Goal: Check status: Check status

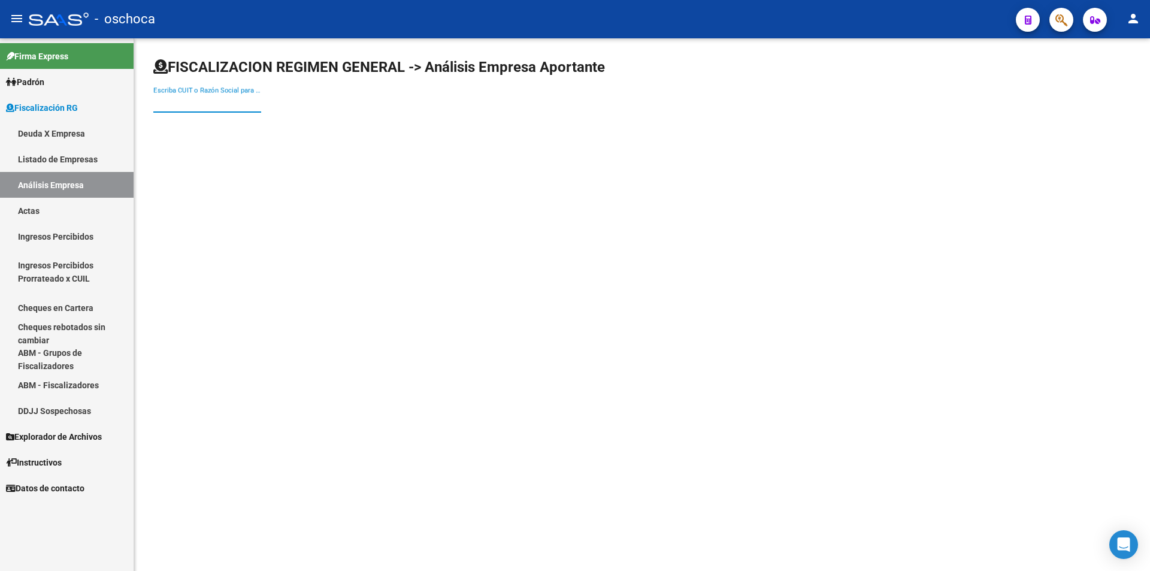
drag, startPoint x: 181, startPoint y: 105, endPoint x: 191, endPoint y: 105, distance: 10.2
click at [186, 105] on input "Escriba CUIT o Razón Social para buscar" at bounding box center [207, 103] width 108 height 11
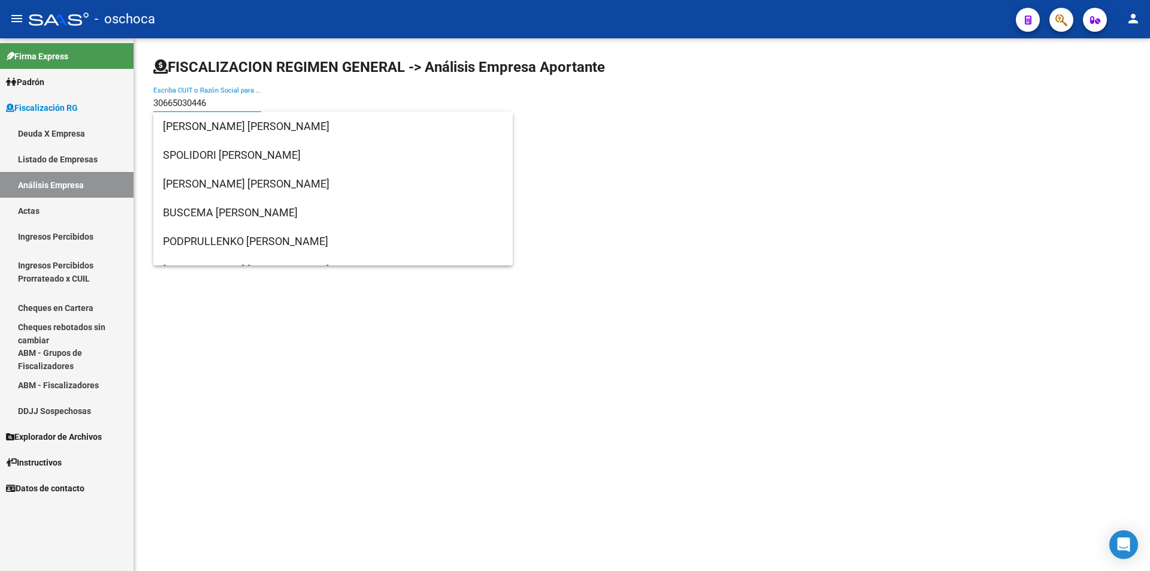
type input "30665030446"
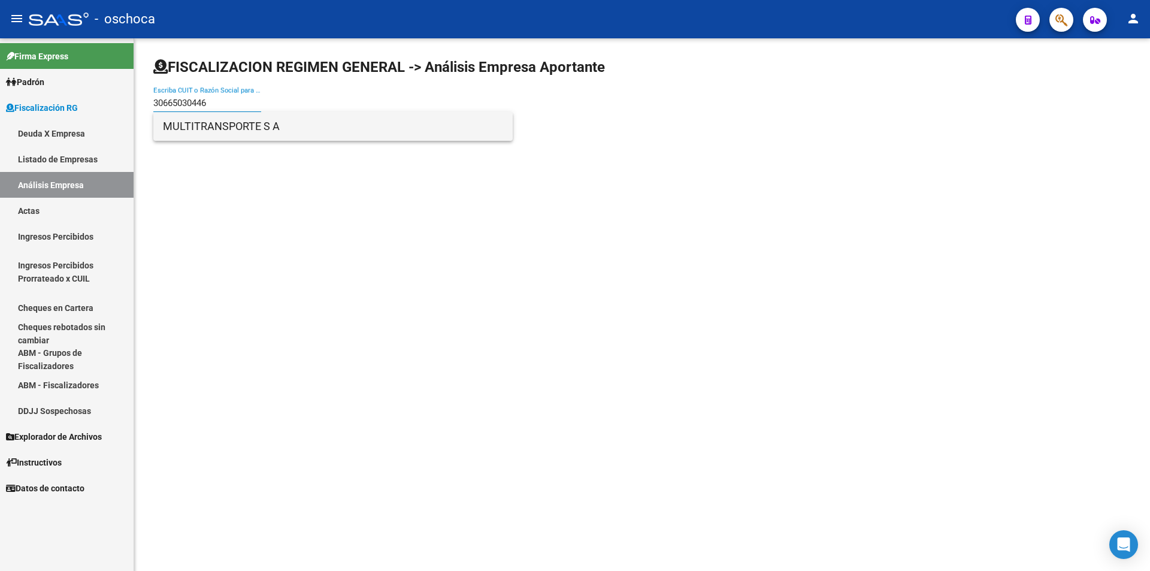
click at [171, 123] on span "MULTITRANSPORTE S A" at bounding box center [333, 126] width 340 height 29
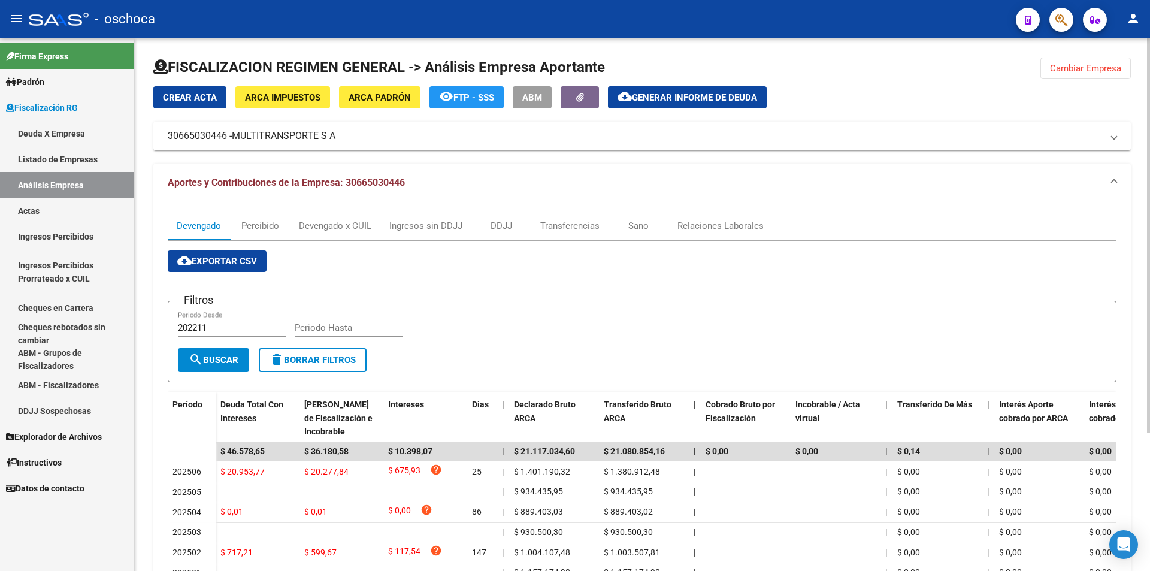
drag, startPoint x: 1079, startPoint y: 64, endPoint x: 1026, endPoint y: 64, distance: 53.9
click at [1078, 64] on span "Cambiar Empresa" at bounding box center [1085, 68] width 71 height 11
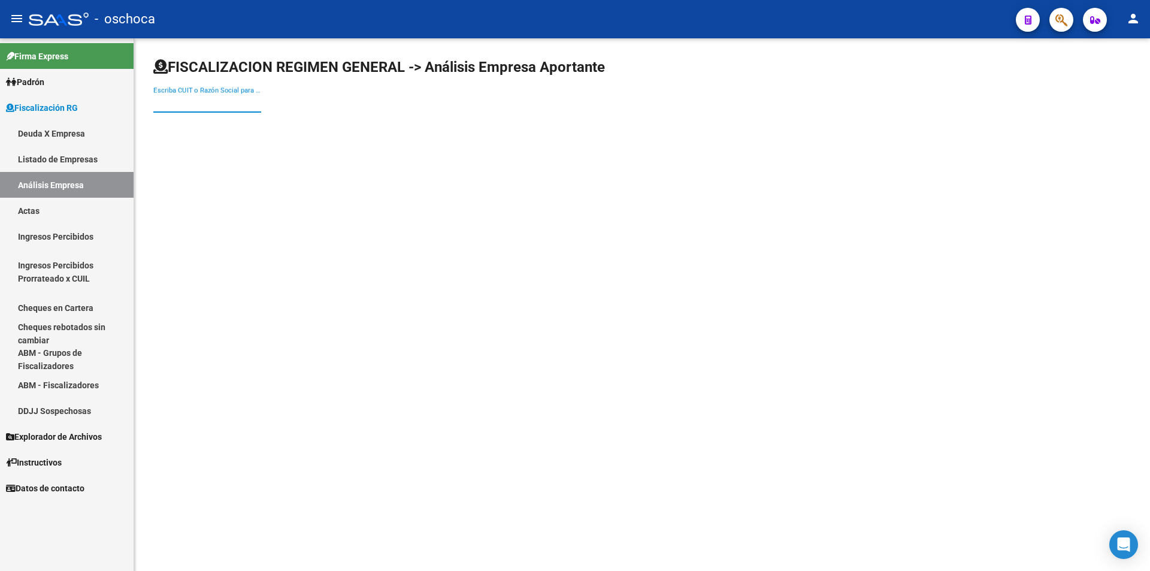
drag, startPoint x: 193, startPoint y: 104, endPoint x: 184, endPoint y: 95, distance: 13.1
click at [193, 104] on input "Escriba CUIT o Razón Social para buscar" at bounding box center [207, 103] width 108 height 11
type input "30709485098"
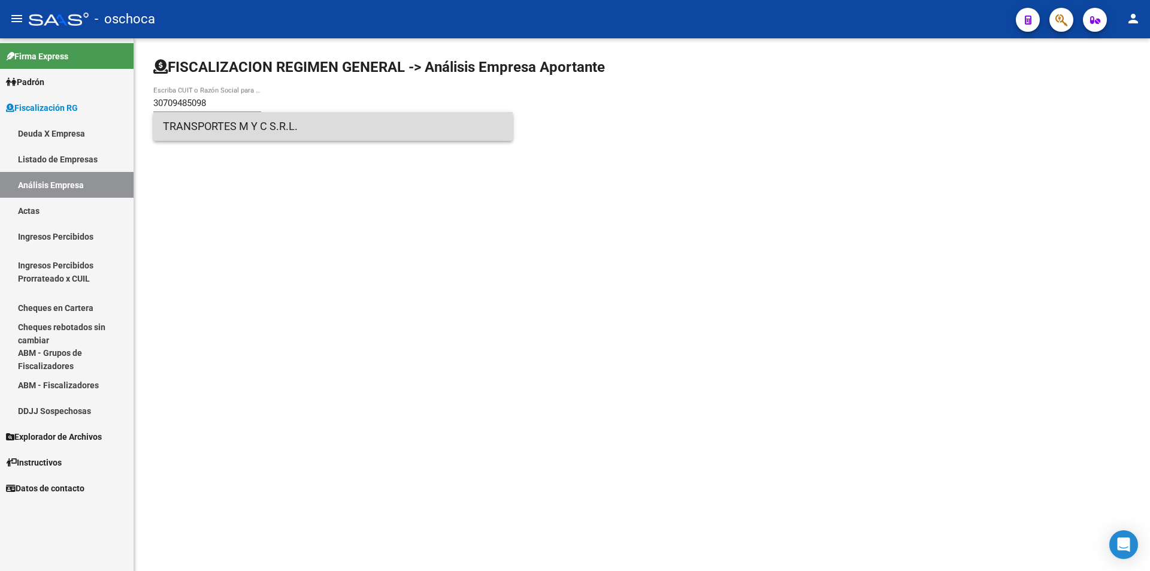
click at [211, 132] on span "TRANSPORTES M Y C S.R.L." at bounding box center [333, 126] width 340 height 29
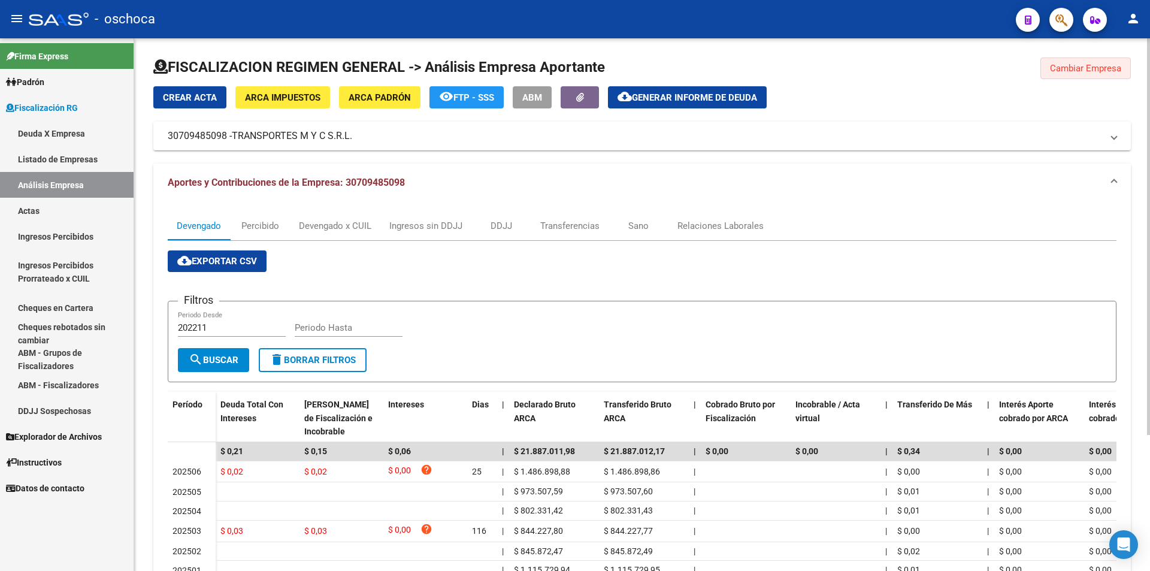
drag, startPoint x: 1093, startPoint y: 69, endPoint x: 881, endPoint y: 74, distance: 212.0
click at [1089, 69] on span "Cambiar Empresa" at bounding box center [1085, 68] width 71 height 11
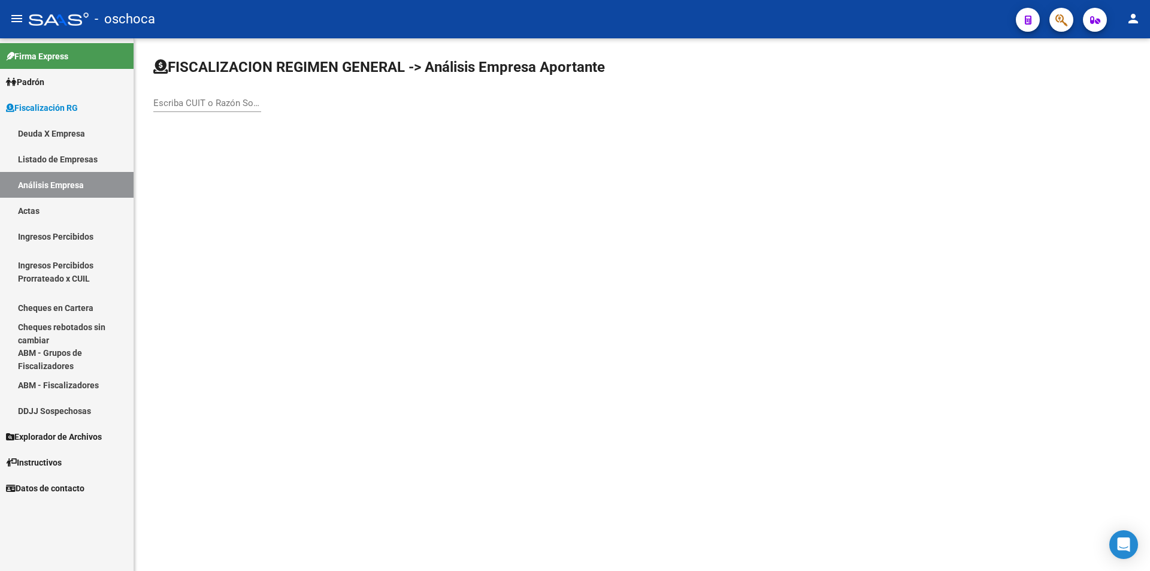
click at [211, 109] on div "Escriba CUIT o Razón Social para buscar" at bounding box center [207, 99] width 108 height 26
type input "30665030446"
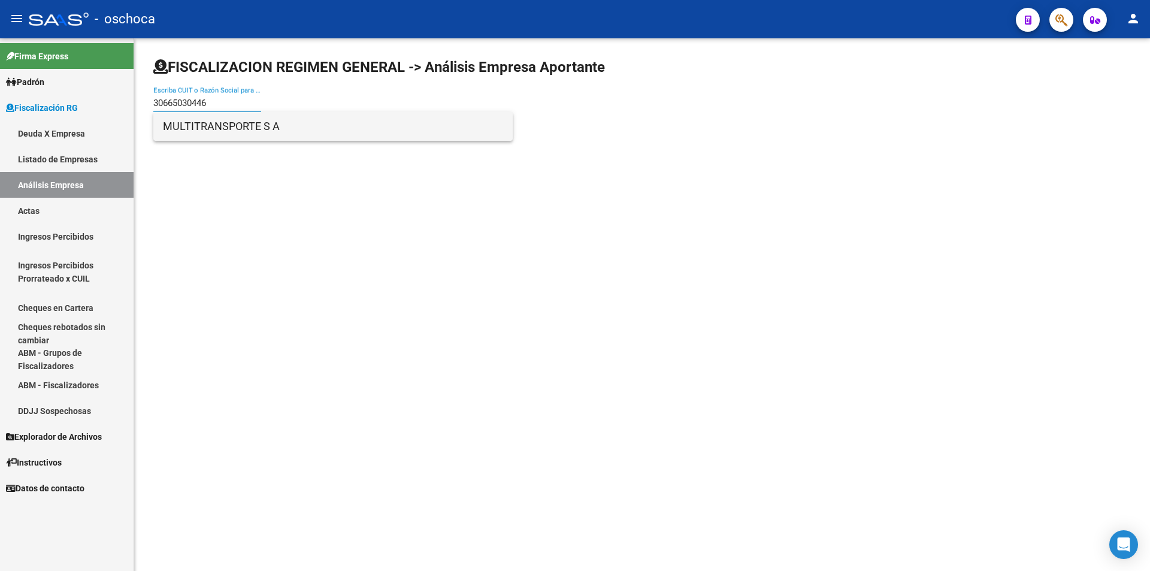
click at [222, 123] on span "MULTITRANSPORTE S A" at bounding box center [333, 126] width 340 height 29
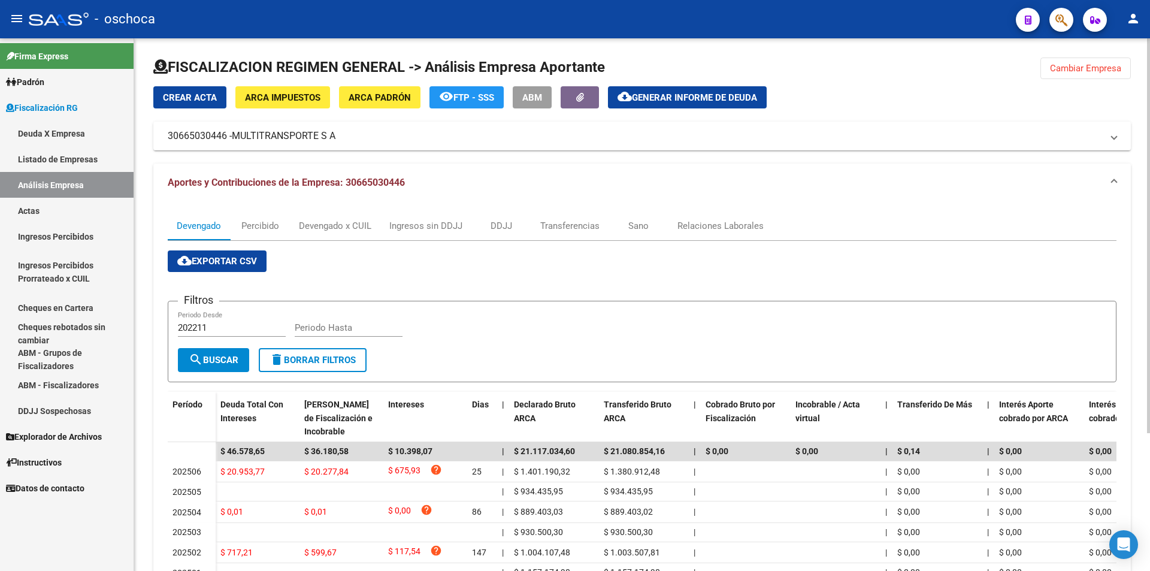
drag, startPoint x: 1067, startPoint y: 72, endPoint x: 1062, endPoint y: 75, distance: 6.2
click at [1066, 74] on button "Cambiar Empresa" at bounding box center [1085, 68] width 90 height 22
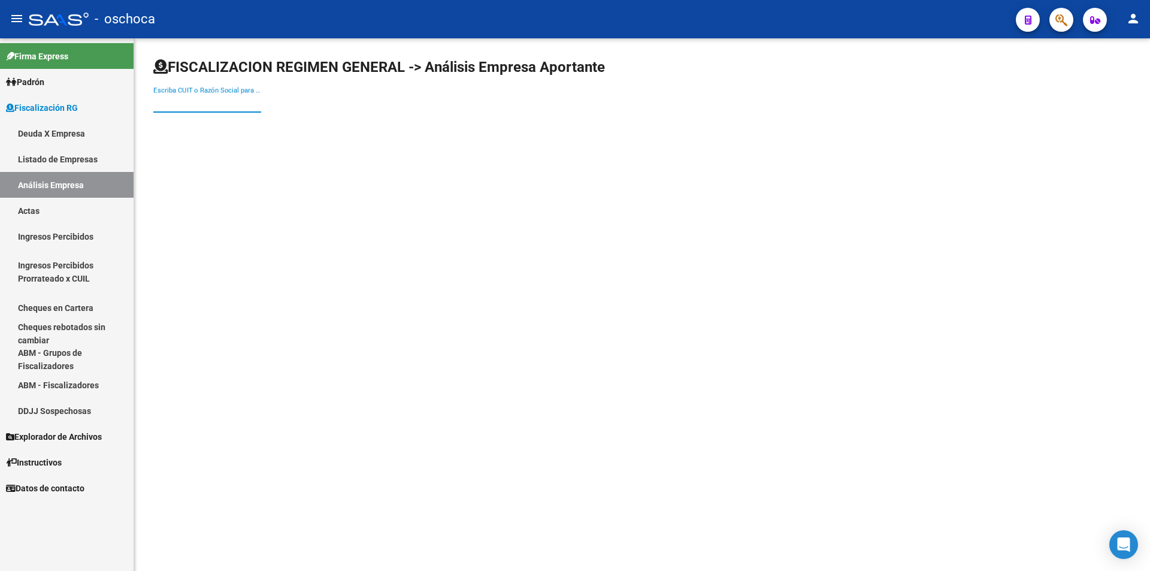
click at [201, 108] on input "Escriba CUIT o Razón Social para buscar" at bounding box center [207, 103] width 108 height 11
type input "20287499001"
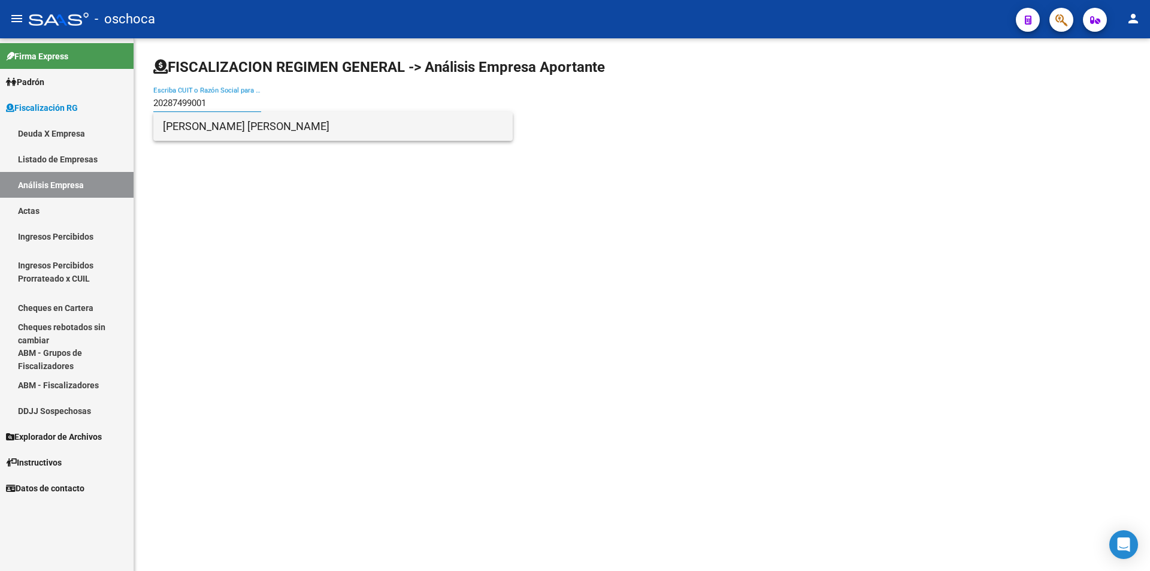
click at [216, 132] on span "[PERSON_NAME] [PERSON_NAME]" at bounding box center [333, 126] width 340 height 29
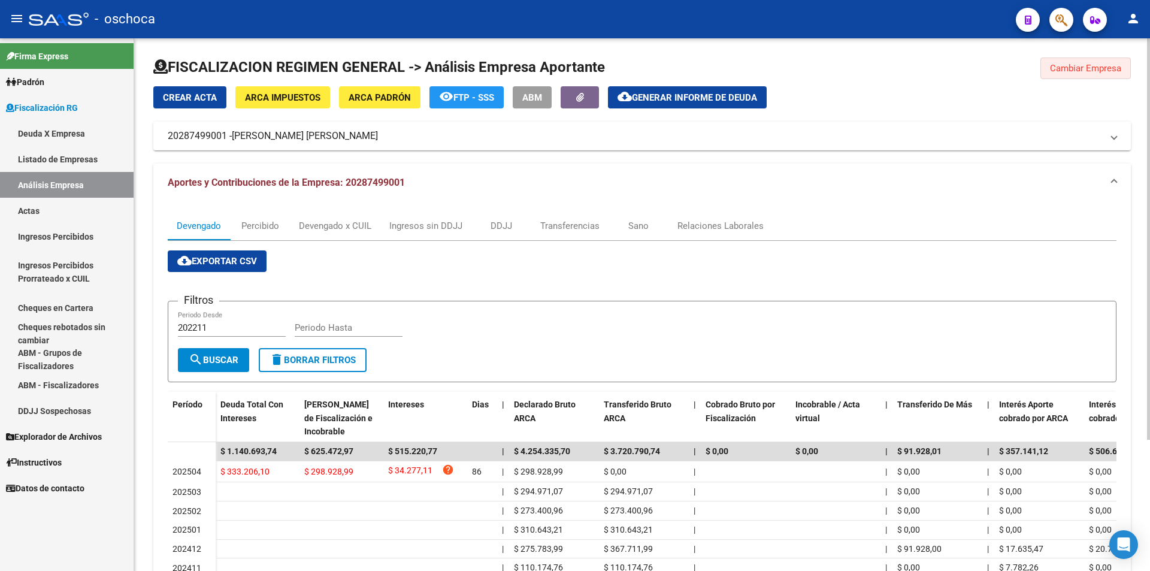
drag, startPoint x: 1067, startPoint y: 62, endPoint x: 1006, endPoint y: 94, distance: 69.1
click at [1065, 65] on button "Cambiar Empresa" at bounding box center [1085, 68] width 90 height 22
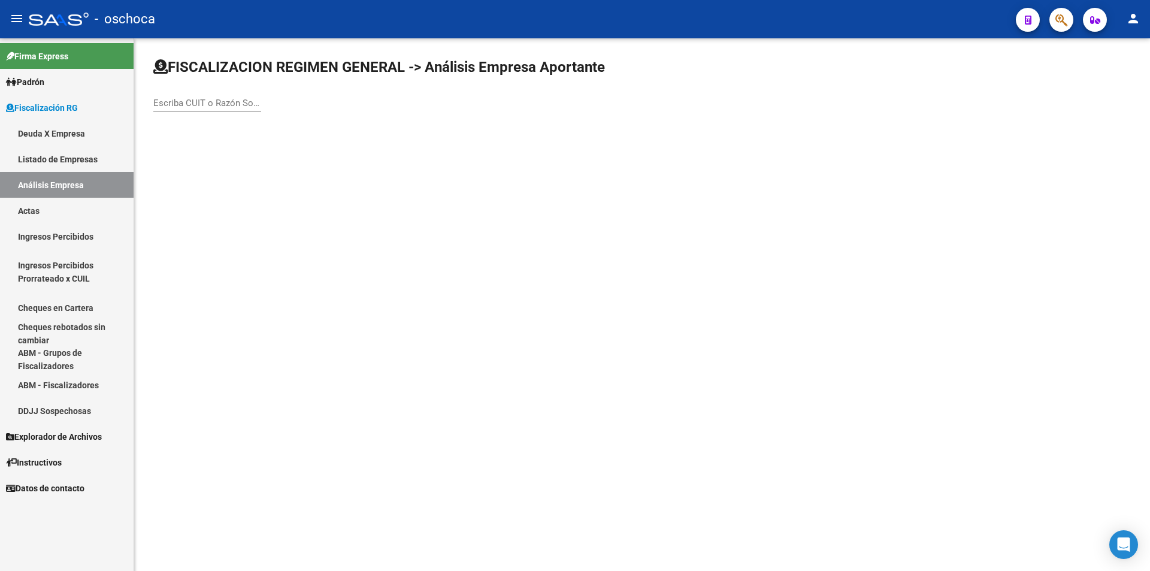
click at [199, 104] on input "Escriba CUIT o Razón Social para buscar" at bounding box center [207, 103] width 108 height 11
drag, startPoint x: 219, startPoint y: 103, endPoint x: 156, endPoint y: 108, distance: 62.5
click at [153, 110] on div "30711598355 Escriba CUIT o Razón Social para buscar" at bounding box center [207, 99] width 108 height 26
type input "30711598355"
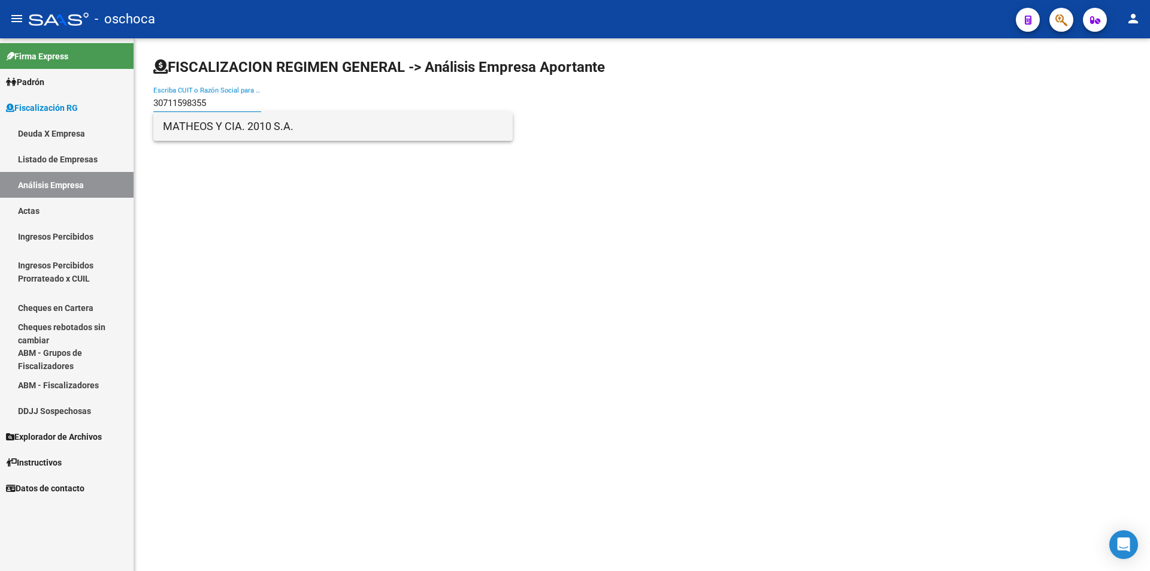
click at [187, 129] on span "MATHEOS Y CIA. 2010 S.A." at bounding box center [333, 126] width 340 height 29
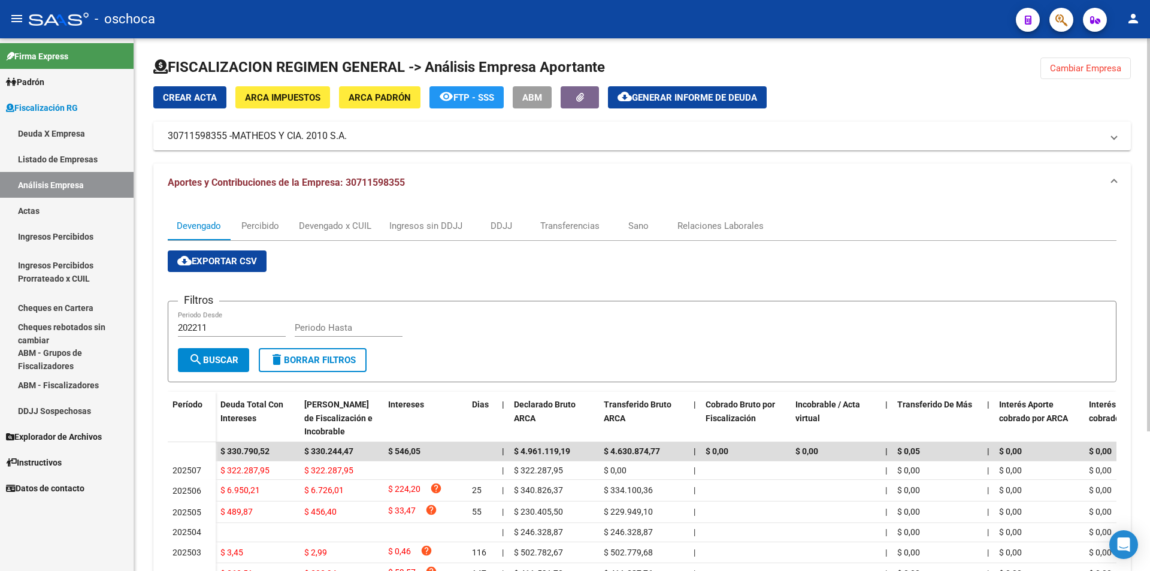
click at [1082, 77] on button "Cambiar Empresa" at bounding box center [1085, 68] width 90 height 22
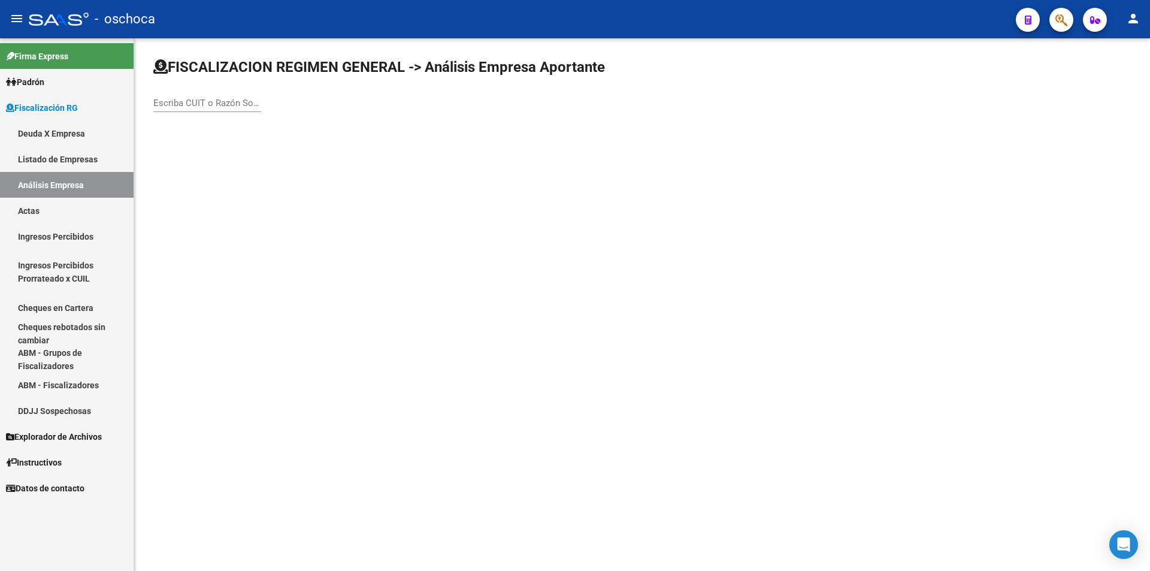
drag, startPoint x: 171, startPoint y: 105, endPoint x: 181, endPoint y: 105, distance: 10.8
click at [174, 105] on input "Escriba CUIT o Razón Social para buscar" at bounding box center [207, 103] width 108 height 11
type input "30711203423"
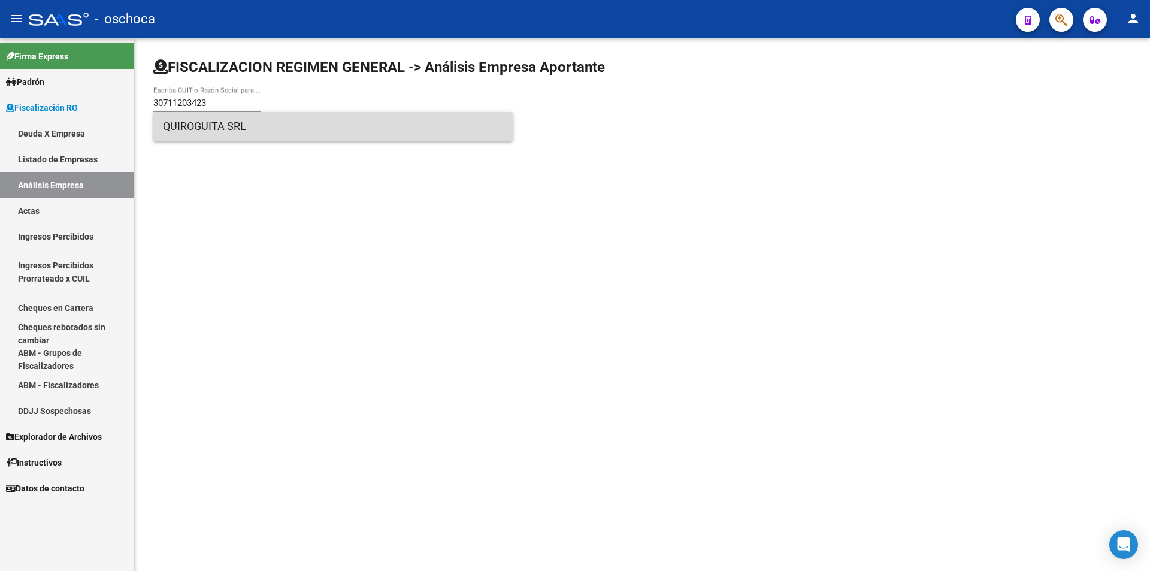
click at [224, 134] on span "QUIROGUITA SRL" at bounding box center [333, 126] width 340 height 29
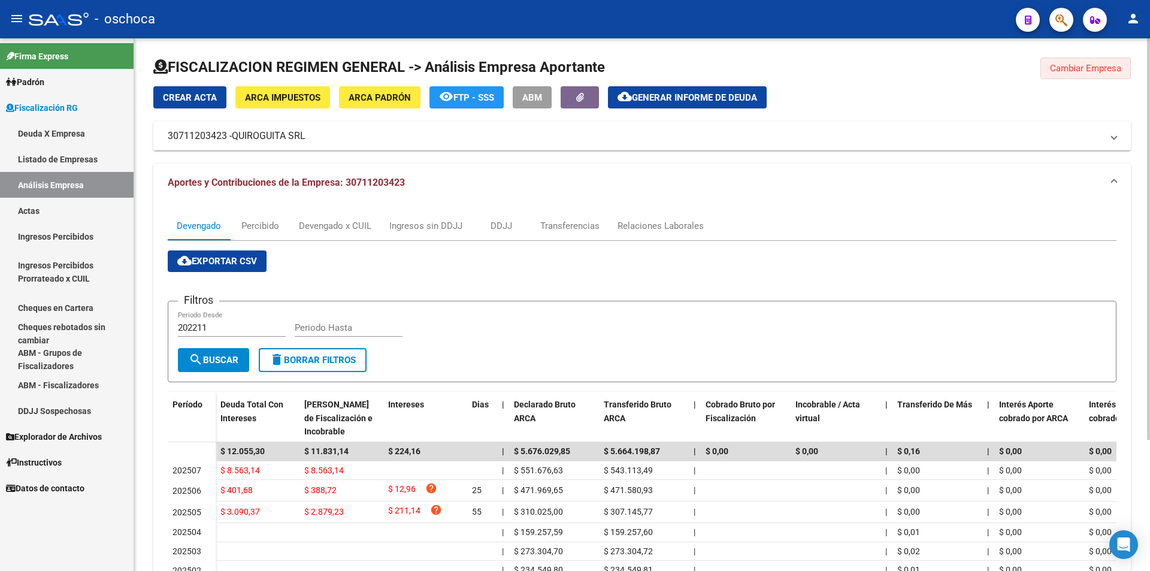
click at [1068, 74] on button "Cambiar Empresa" at bounding box center [1085, 68] width 90 height 22
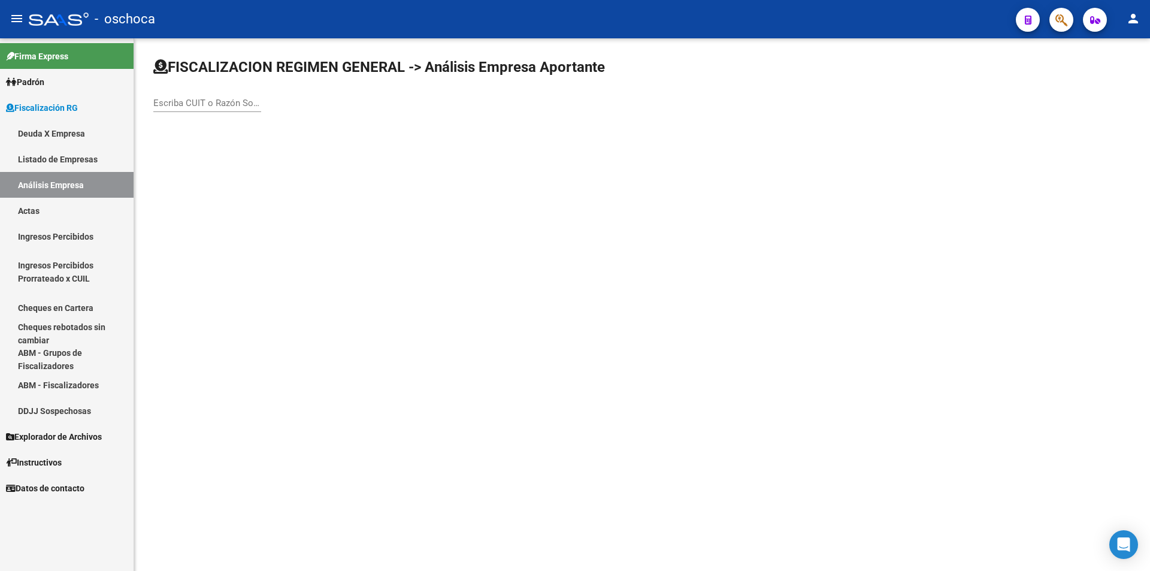
drag, startPoint x: 213, startPoint y: 105, endPoint x: 209, endPoint y: 98, distance: 8.0
click at [213, 104] on input "Escriba CUIT o Razón Social para buscar" at bounding box center [207, 103] width 108 height 11
type input "30530217864"
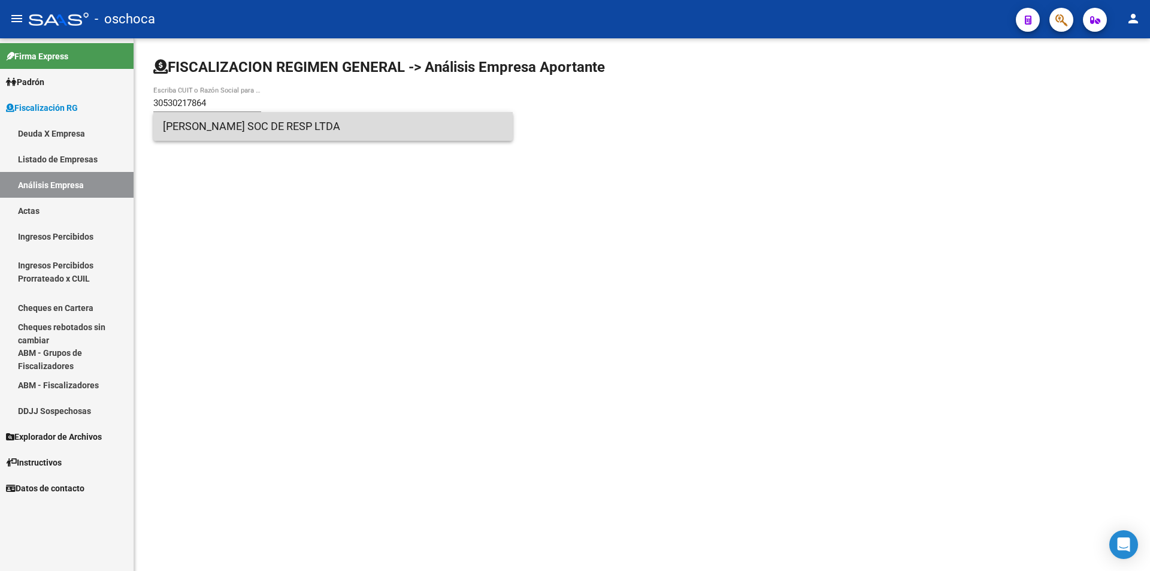
click at [215, 125] on span "[PERSON_NAME] SOC DE RESP LTDA" at bounding box center [333, 126] width 340 height 29
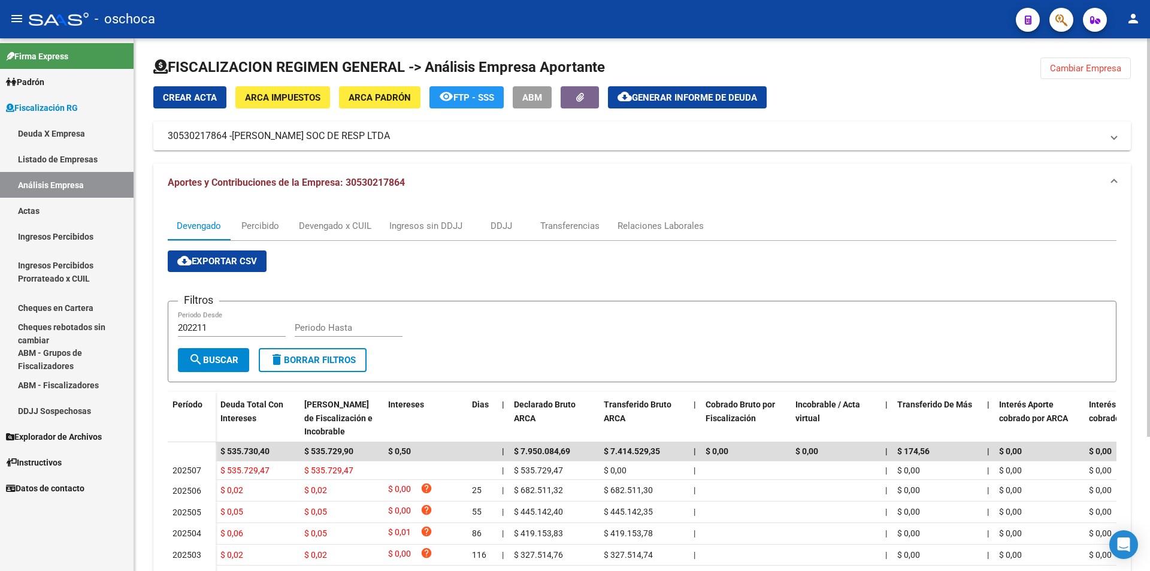
click at [1067, 69] on span "Cambiar Empresa" at bounding box center [1085, 68] width 71 height 11
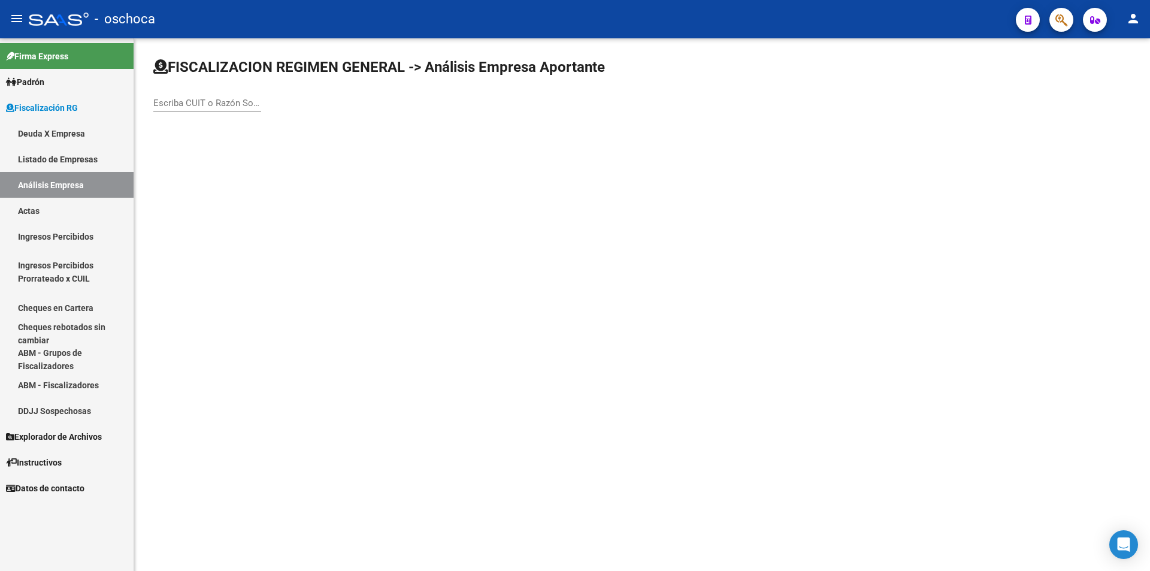
click at [175, 102] on input "Escriba CUIT o Razón Social para buscar" at bounding box center [207, 103] width 108 height 11
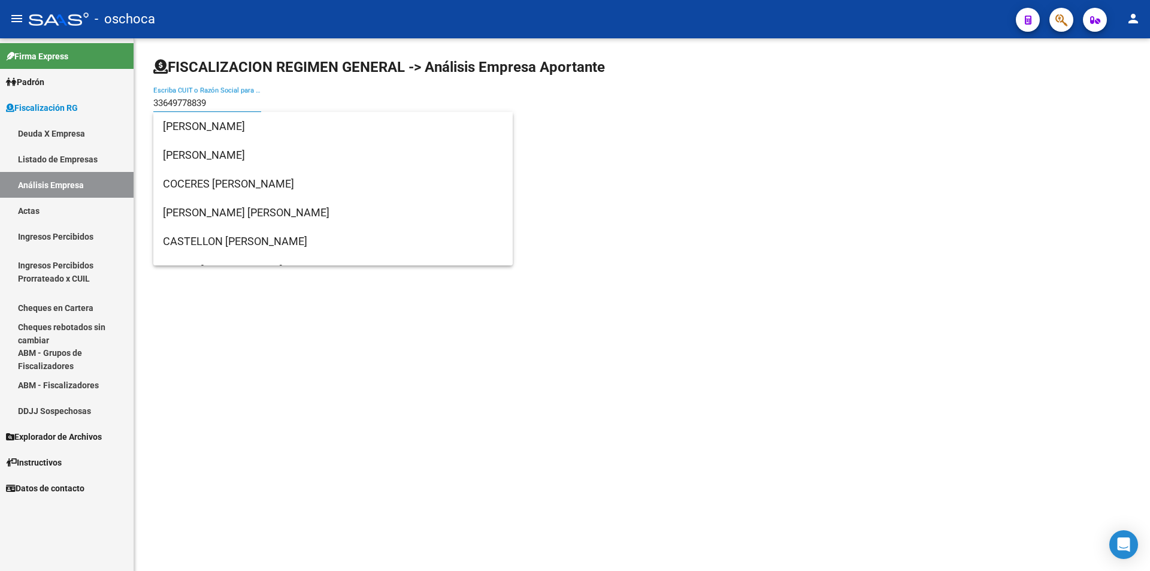
type input "33649778839"
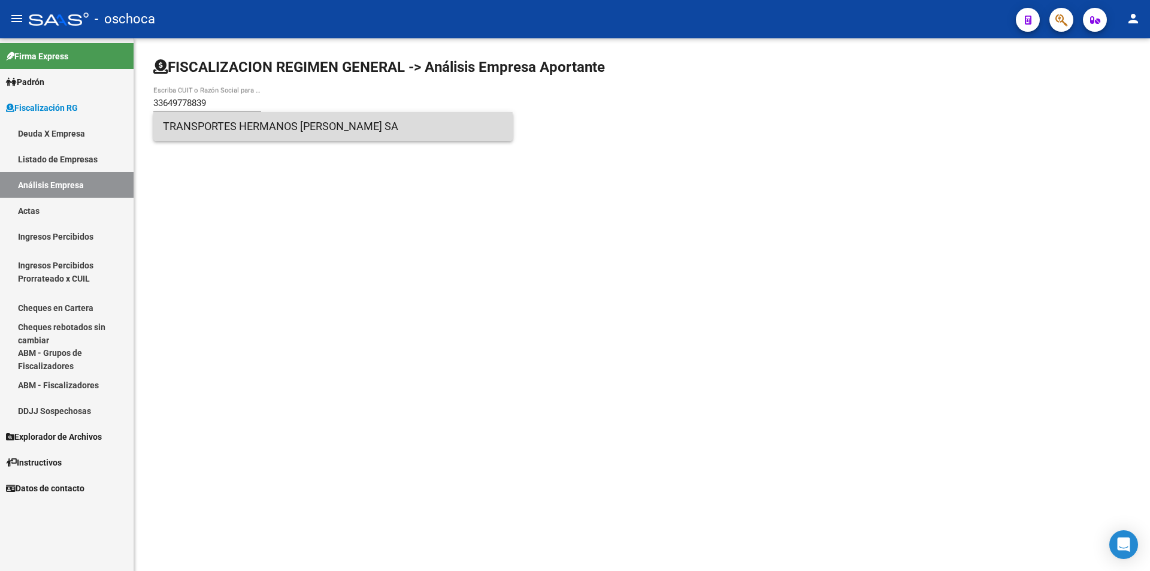
click at [233, 132] on span "TRANSPORTES HERMANOS [PERSON_NAME] SA" at bounding box center [333, 126] width 340 height 29
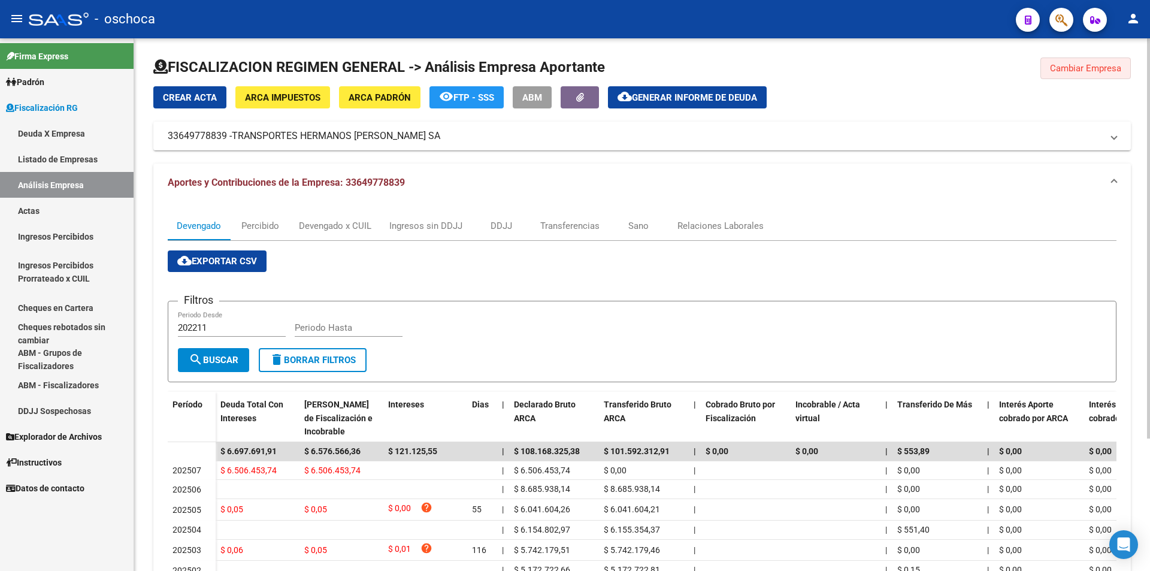
drag, startPoint x: 1094, startPoint y: 71, endPoint x: 975, endPoint y: 71, distance: 118.5
click at [1091, 71] on span "Cambiar Empresa" at bounding box center [1085, 68] width 71 height 11
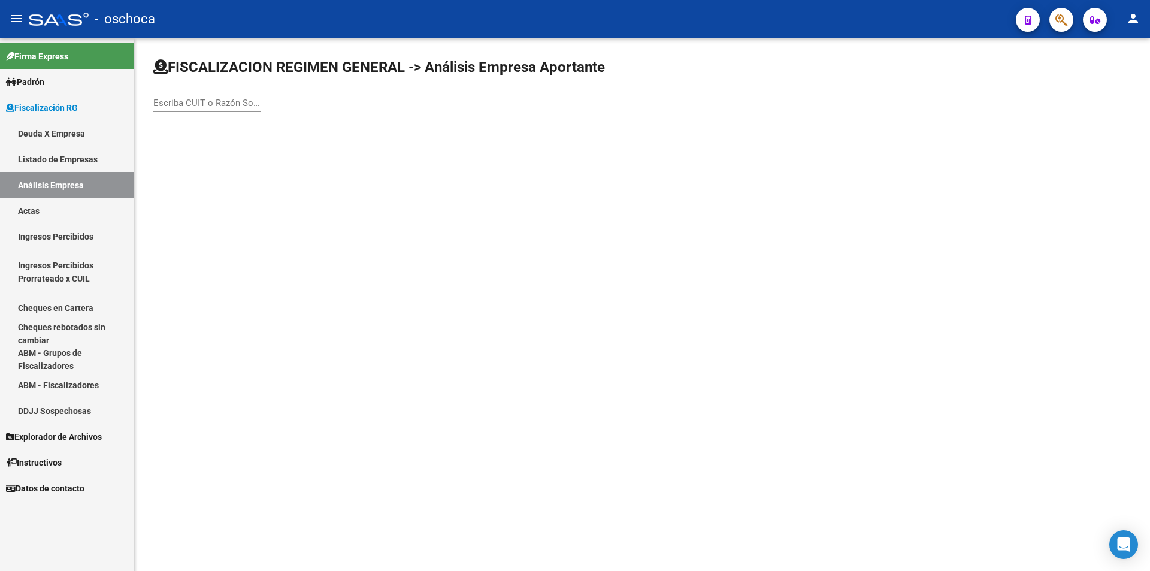
click at [214, 99] on input "Escriba CUIT o Razón Social para buscar" at bounding box center [207, 103] width 108 height 11
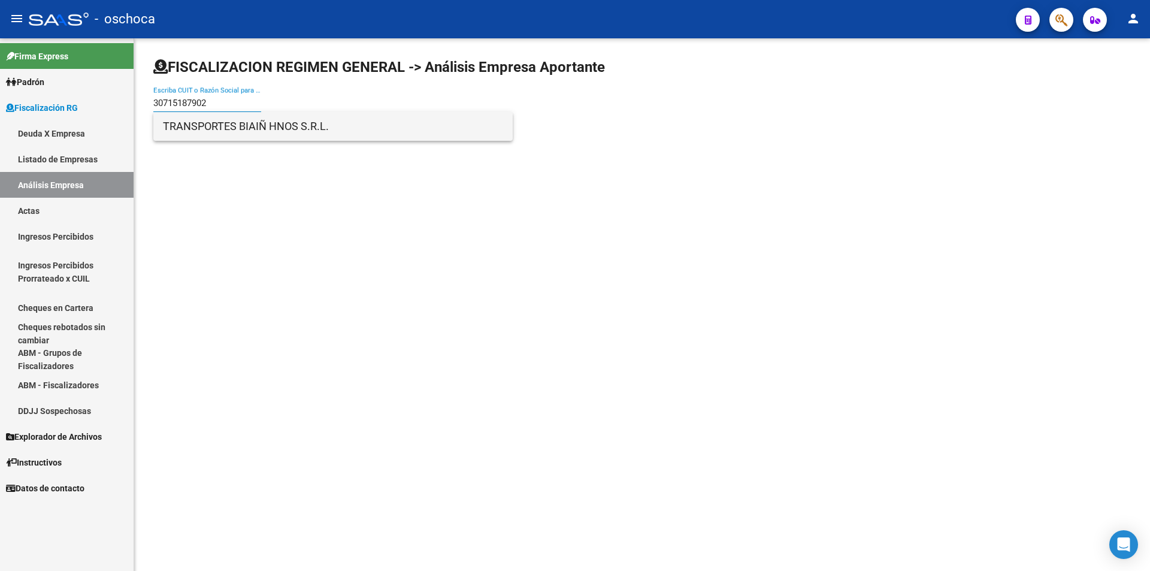
type input "30715187902"
click at [226, 119] on span "TRANSPORTES BIAIÑ HNOS S.R.L." at bounding box center [333, 126] width 340 height 29
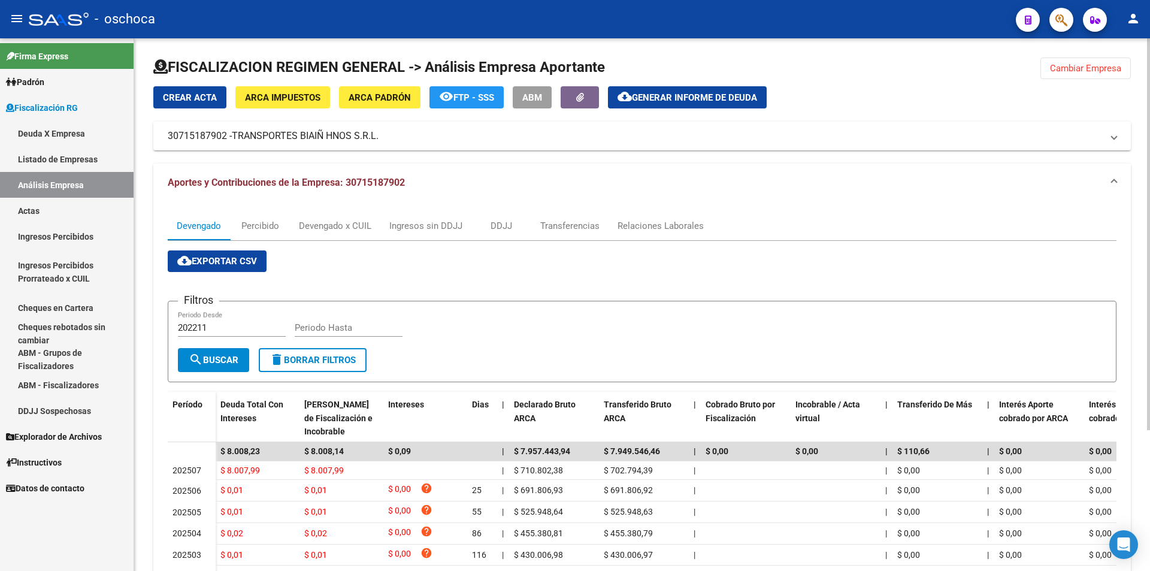
click at [1060, 74] on button "Cambiar Empresa" at bounding box center [1085, 68] width 90 height 22
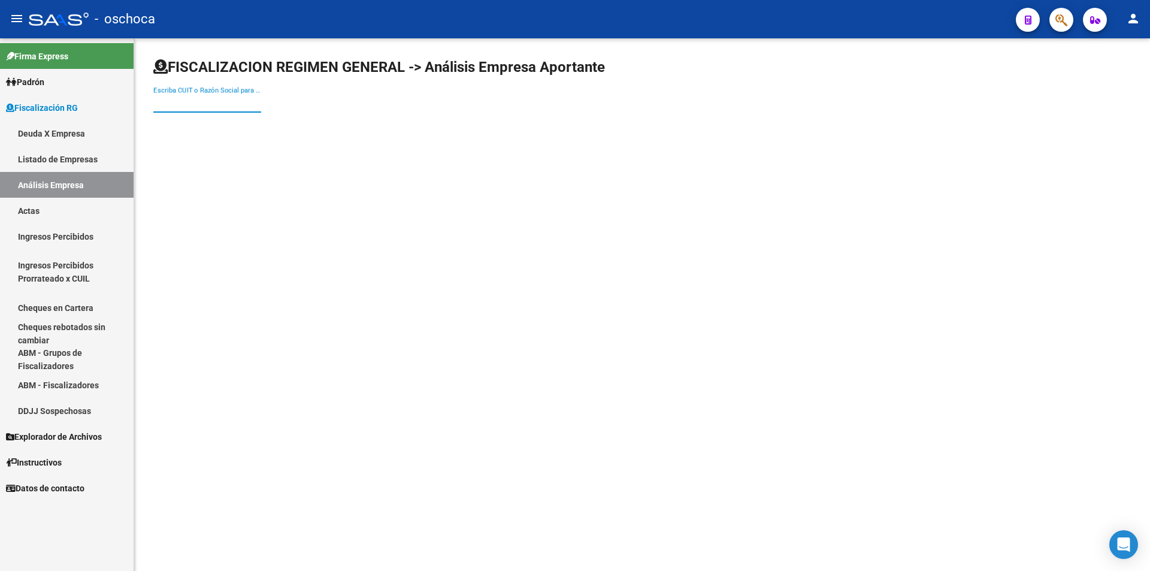
click at [208, 101] on input "Escriba CUIT o Razón Social para buscar" at bounding box center [207, 103] width 108 height 11
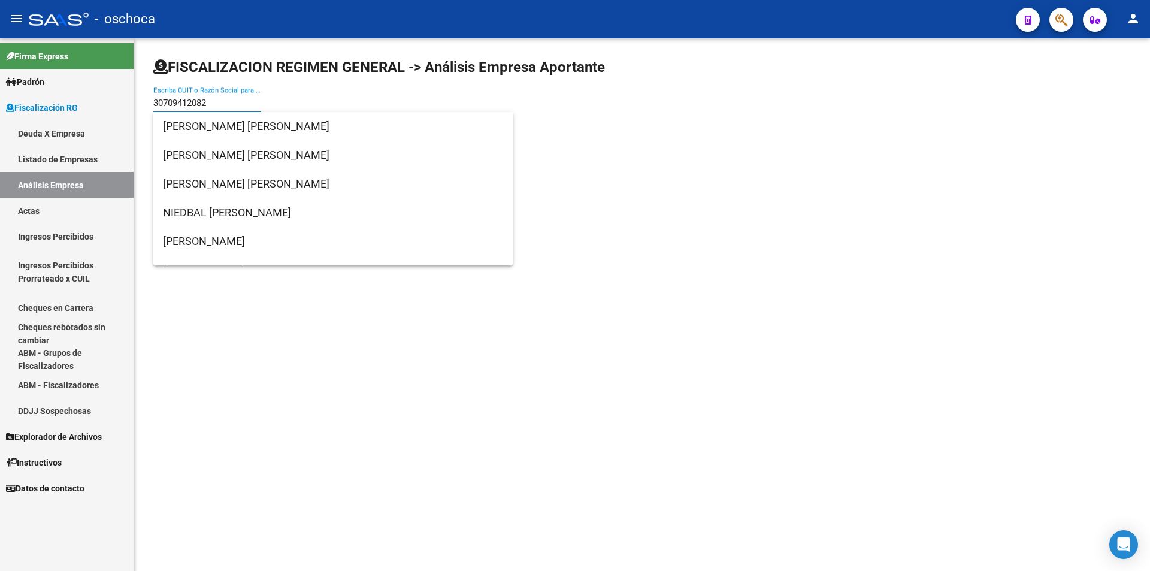
type input "30709412082"
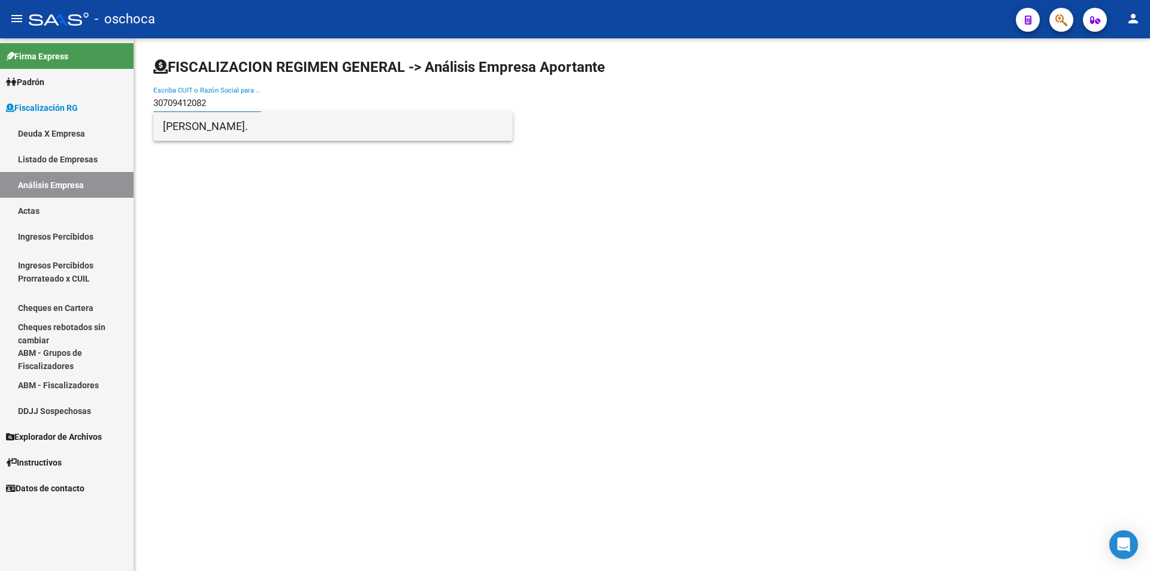
click at [201, 126] on span "[PERSON_NAME]." at bounding box center [333, 126] width 340 height 29
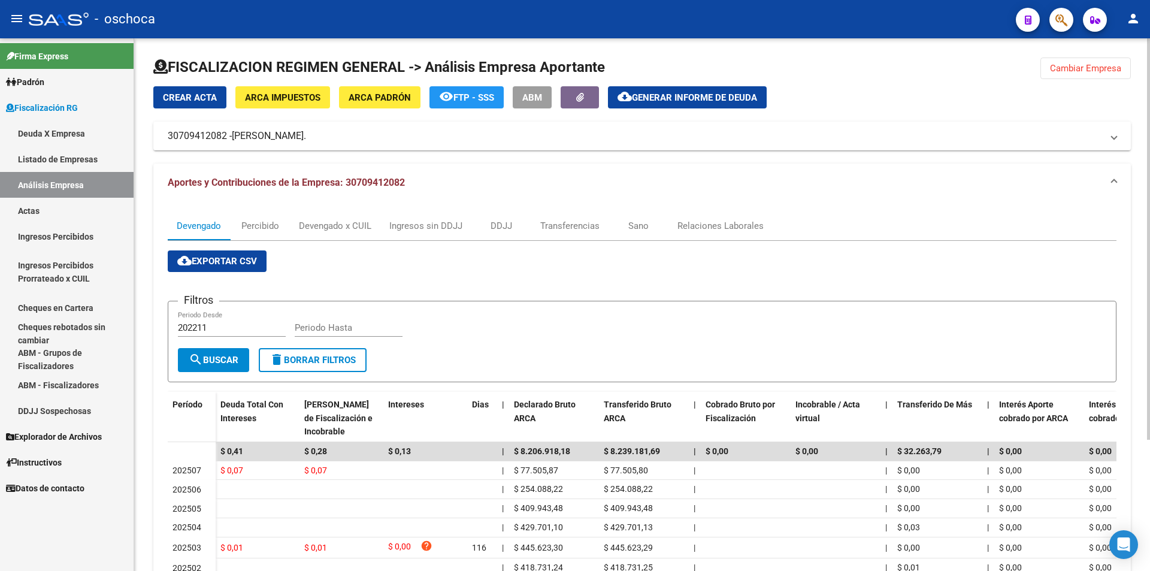
drag, startPoint x: 1094, startPoint y: 69, endPoint x: 1057, endPoint y: 73, distance: 37.9
click at [1090, 70] on span "Cambiar Empresa" at bounding box center [1085, 68] width 71 height 11
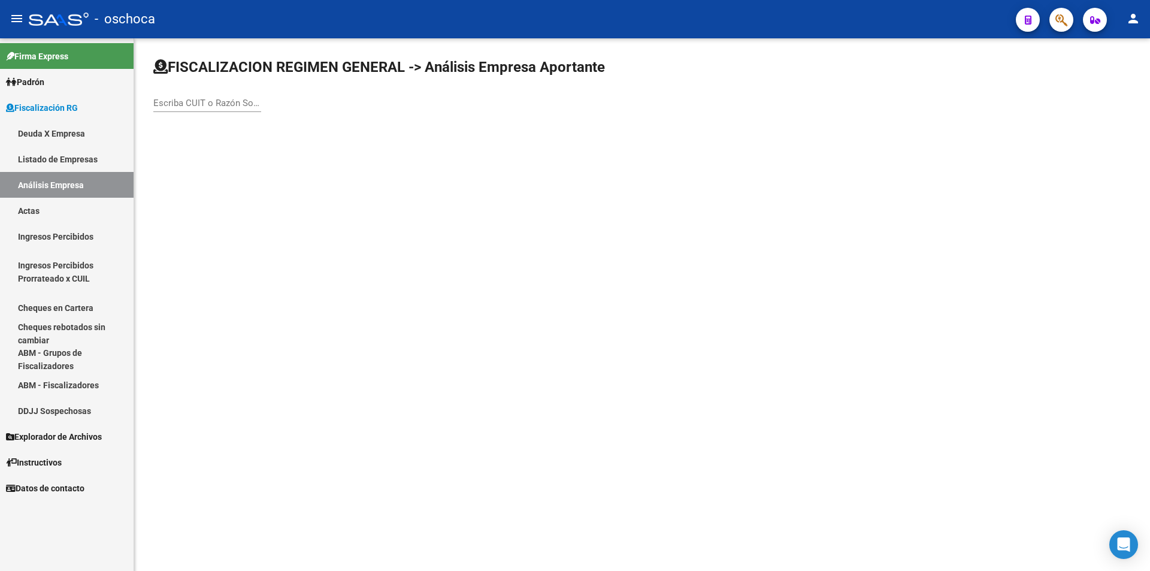
click at [171, 102] on input "Escriba CUIT o Razón Social para buscar" at bounding box center [207, 103] width 108 height 11
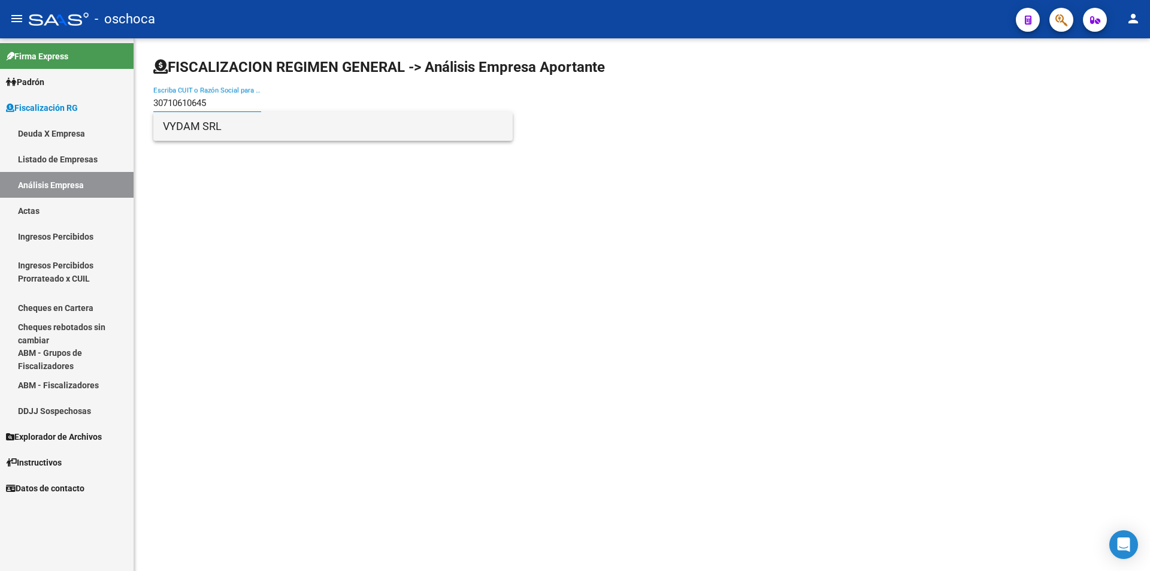
type input "30710610645"
click at [193, 129] on span "VYDAM SRL" at bounding box center [333, 126] width 340 height 29
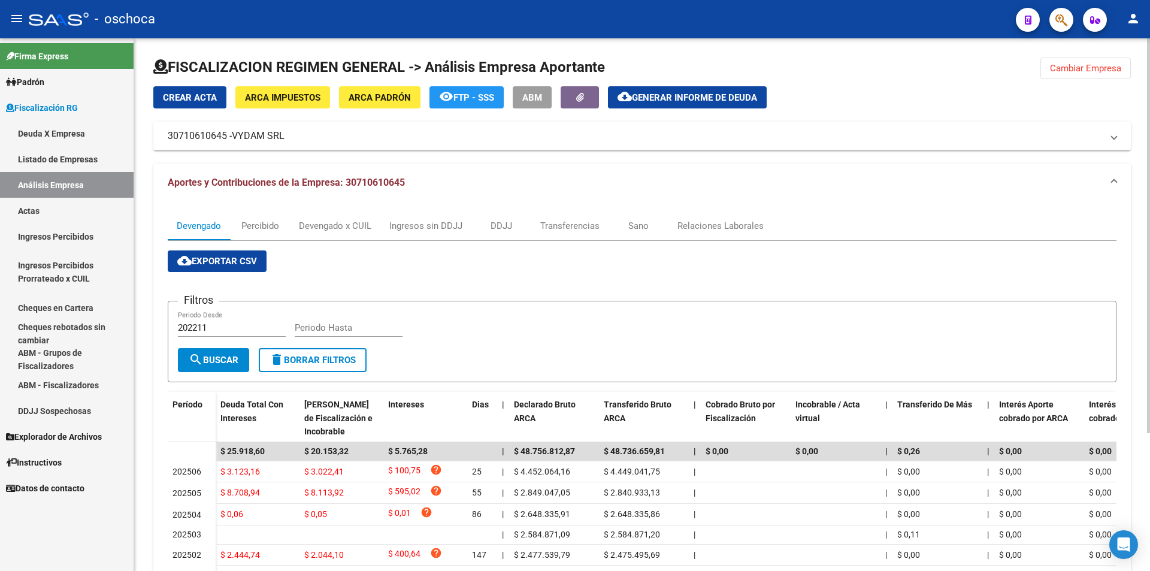
drag, startPoint x: 1058, startPoint y: 70, endPoint x: 1028, endPoint y: 69, distance: 29.9
click at [1057, 69] on span "Cambiar Empresa" at bounding box center [1085, 68] width 71 height 11
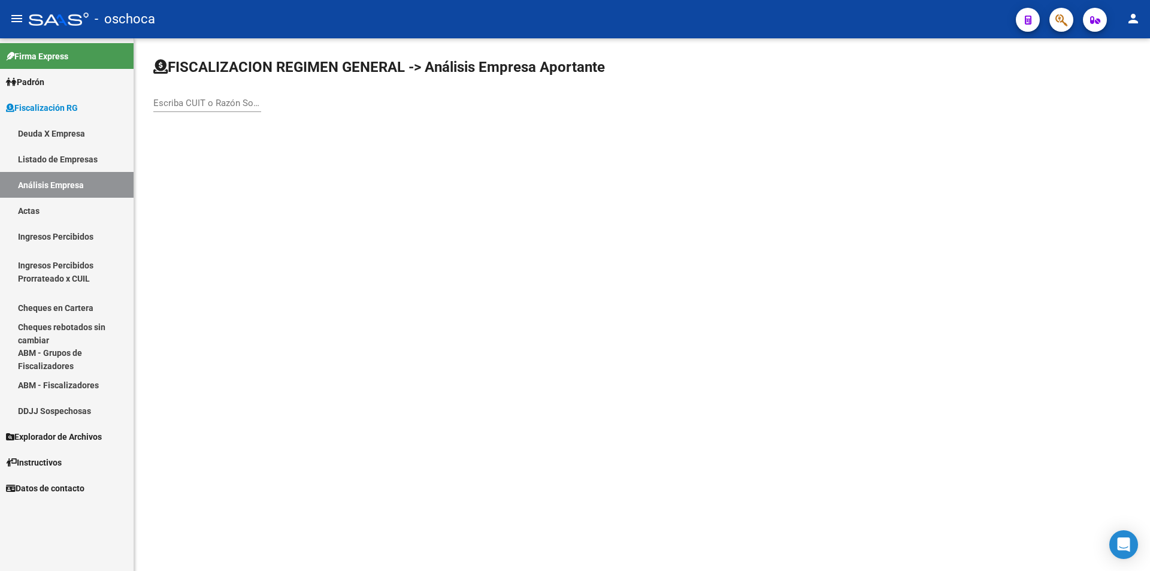
drag, startPoint x: 193, startPoint y: 101, endPoint x: 226, endPoint y: 102, distance: 33.0
click at [199, 102] on input "Escriba CUIT o Razón Social para buscar" at bounding box center [207, 103] width 108 height 11
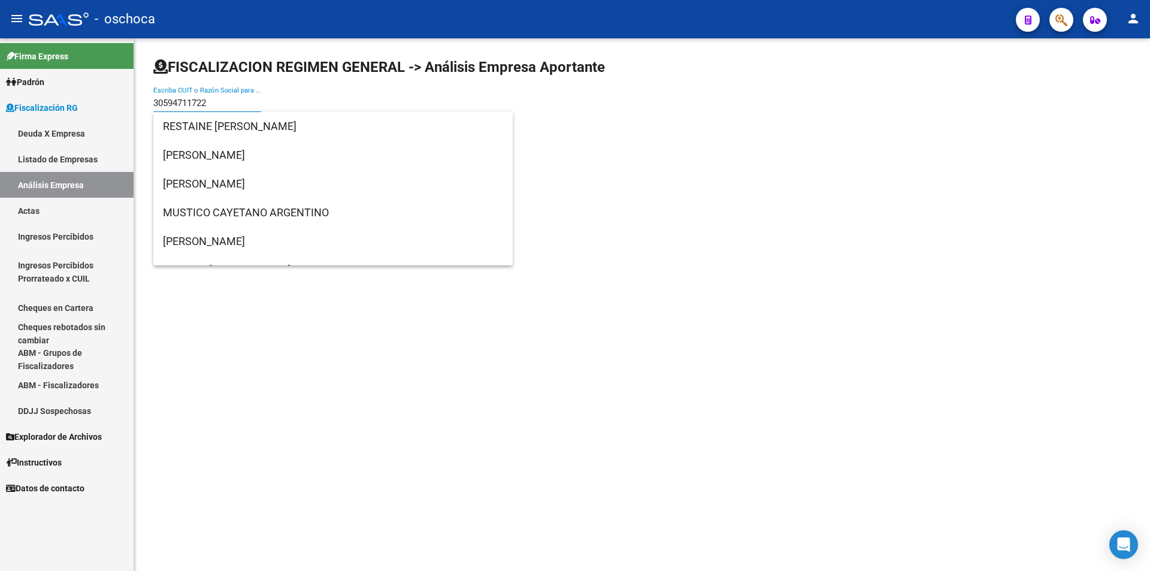
type input "30594711722"
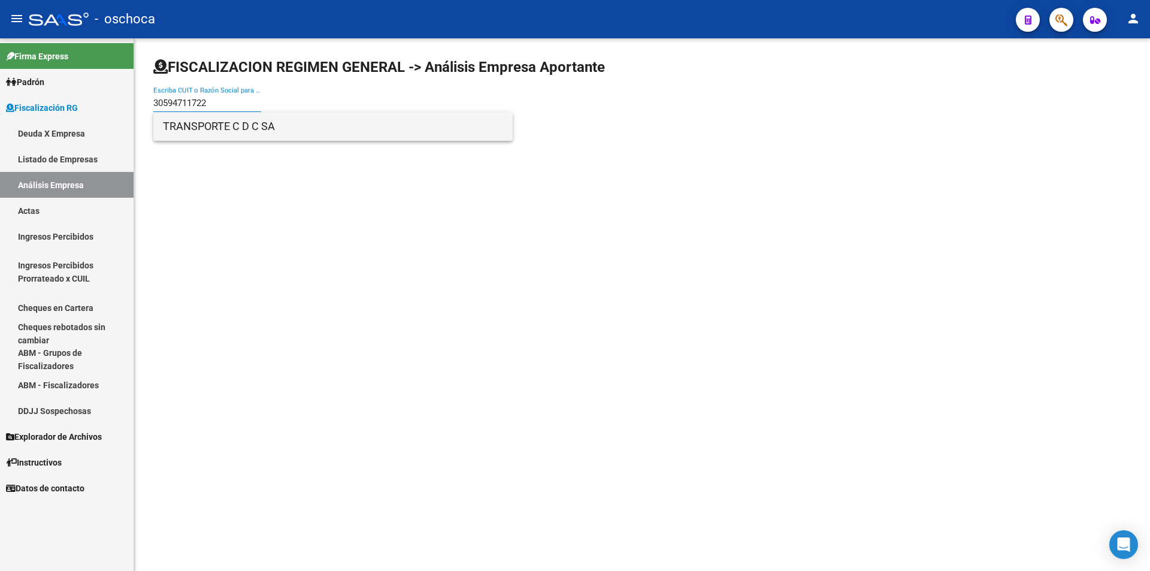
click at [183, 132] on span "TRANSPORTE C D C SA" at bounding box center [333, 126] width 340 height 29
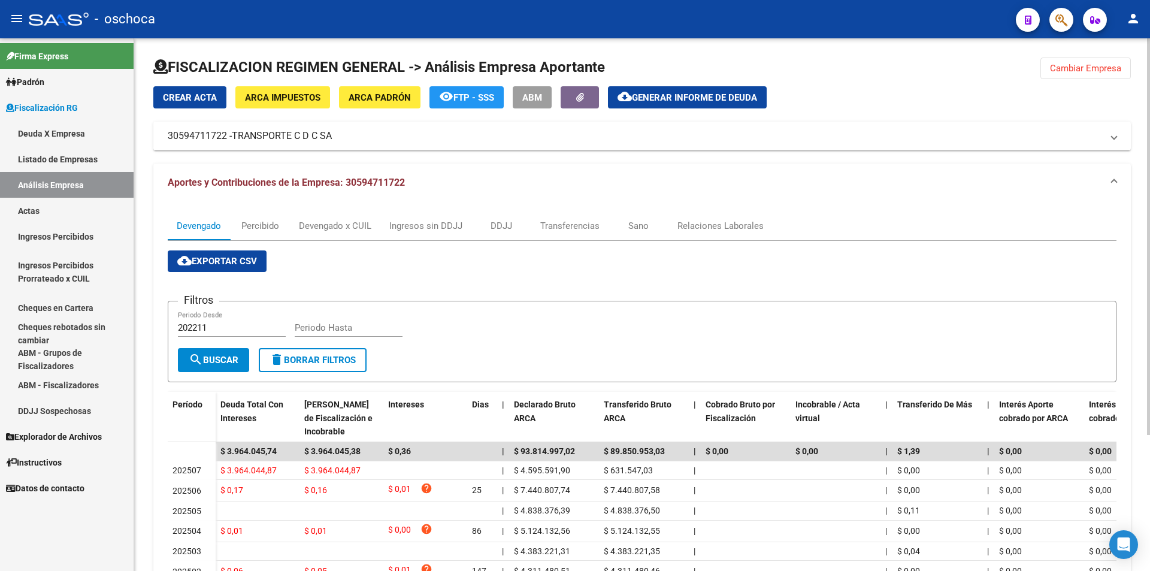
click at [1070, 68] on span "Cambiar Empresa" at bounding box center [1085, 68] width 71 height 11
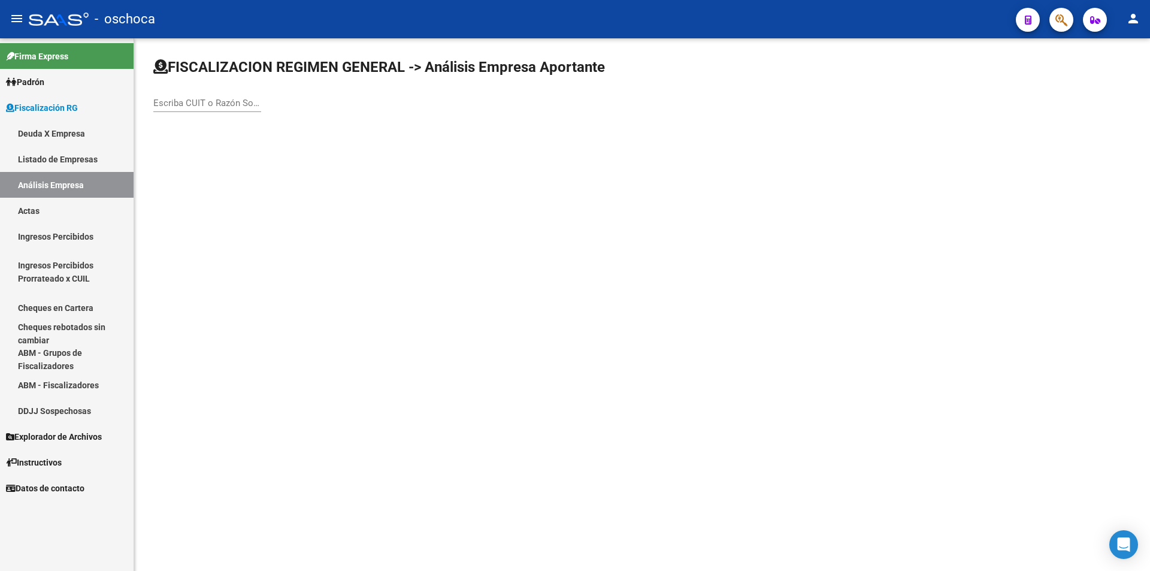
click at [187, 104] on input "Escriba CUIT o Razón Social para buscar" at bounding box center [207, 103] width 108 height 11
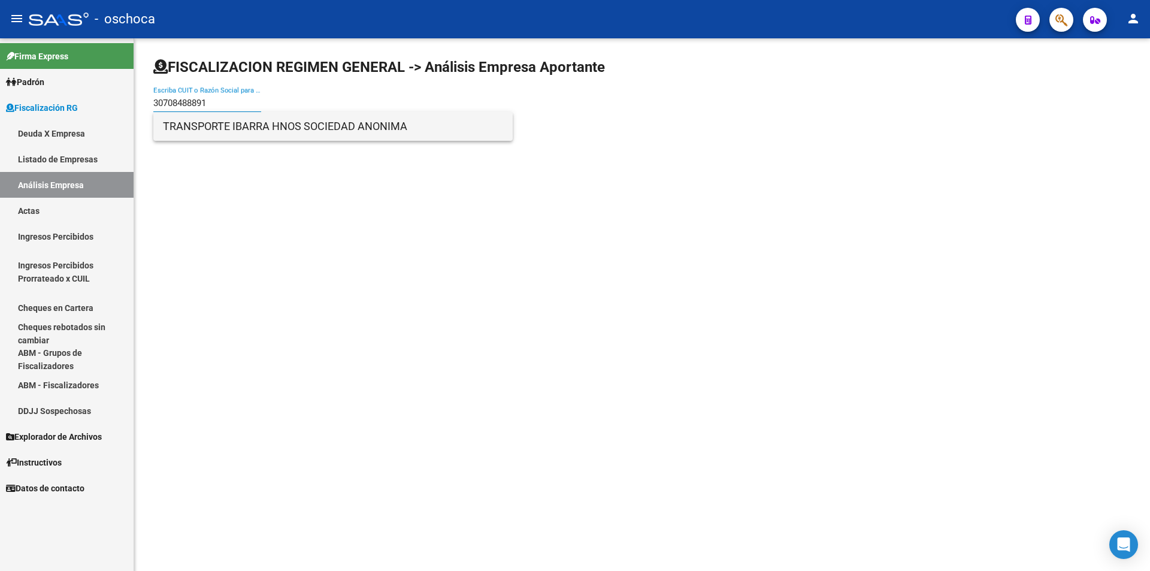
type input "30708488891"
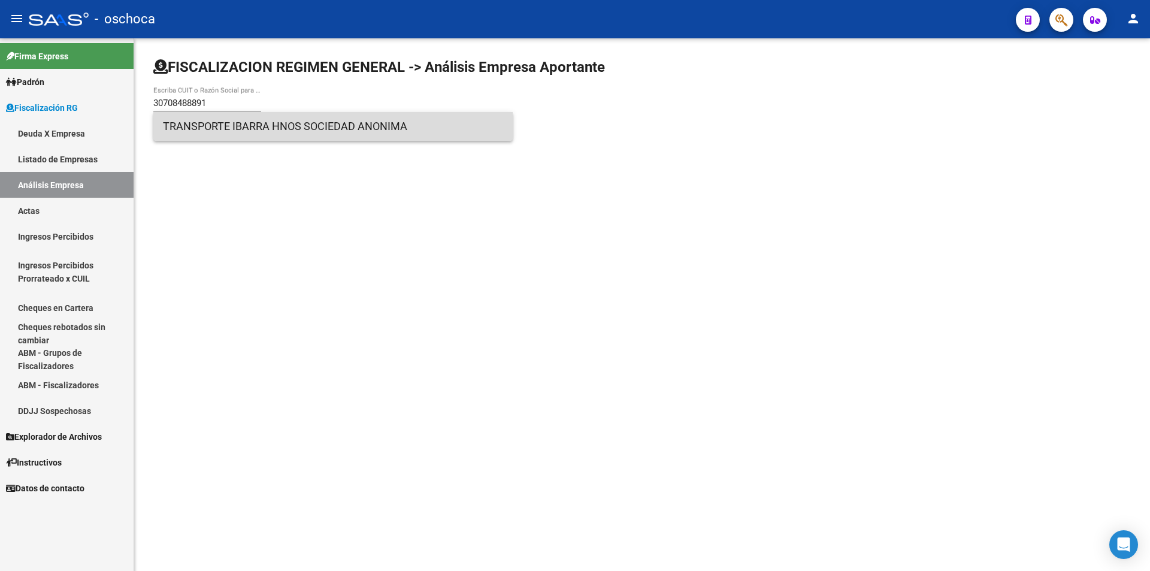
click at [339, 126] on span "TRANSPORTE IBARRA HNOS SOCIEDAD ANONIMA" at bounding box center [333, 126] width 340 height 29
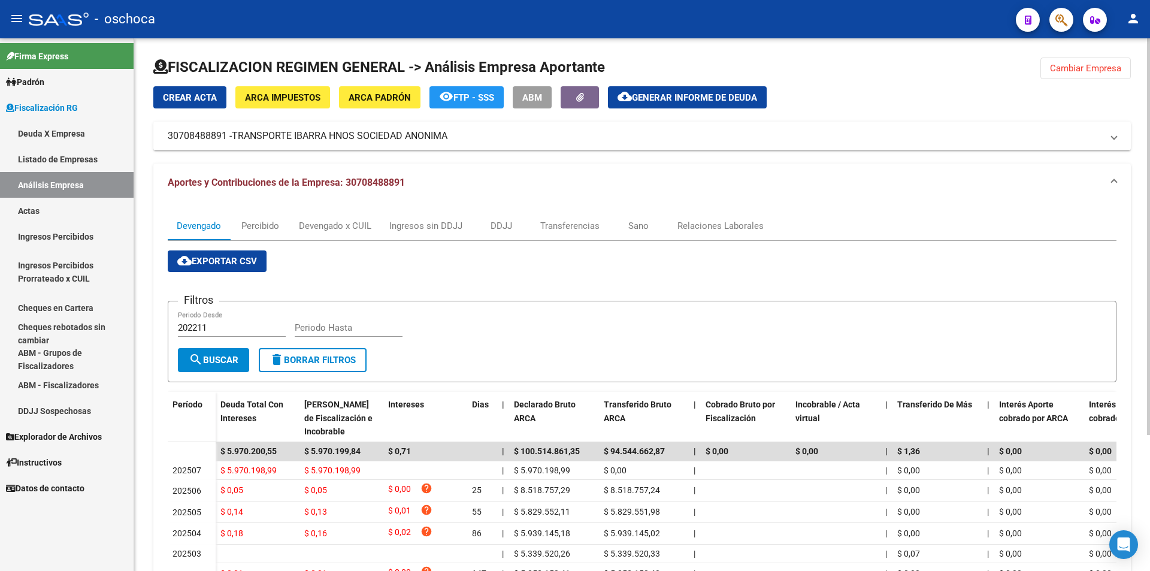
drag, startPoint x: 1065, startPoint y: 65, endPoint x: 931, endPoint y: 65, distance: 134.1
click at [1064, 65] on span "Cambiar Empresa" at bounding box center [1085, 68] width 71 height 11
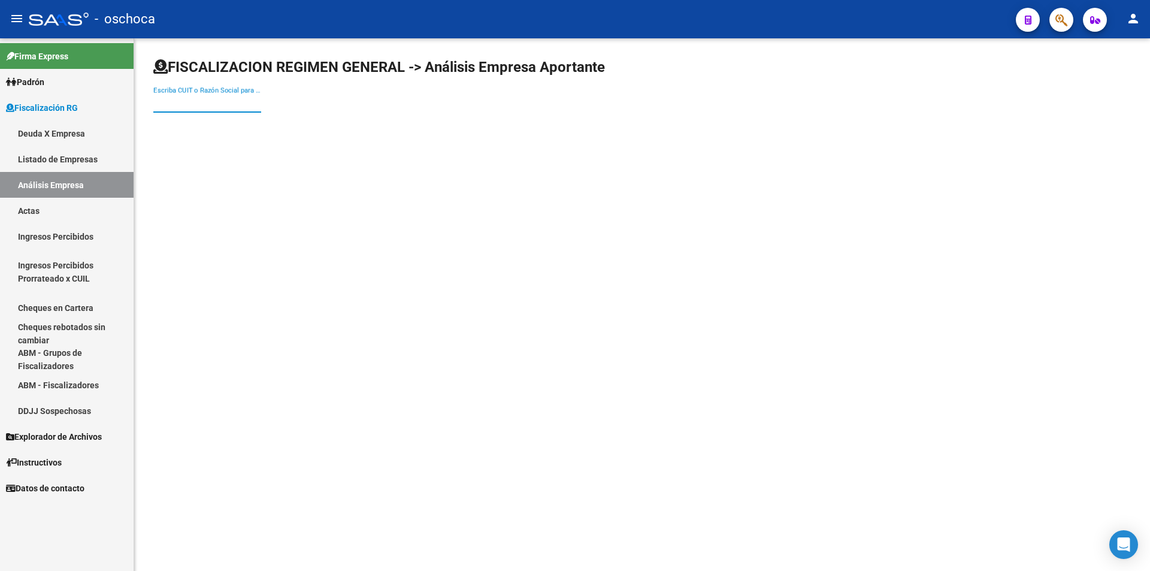
click at [158, 104] on input "Escriba CUIT o Razón Social para buscar" at bounding box center [207, 103] width 108 height 11
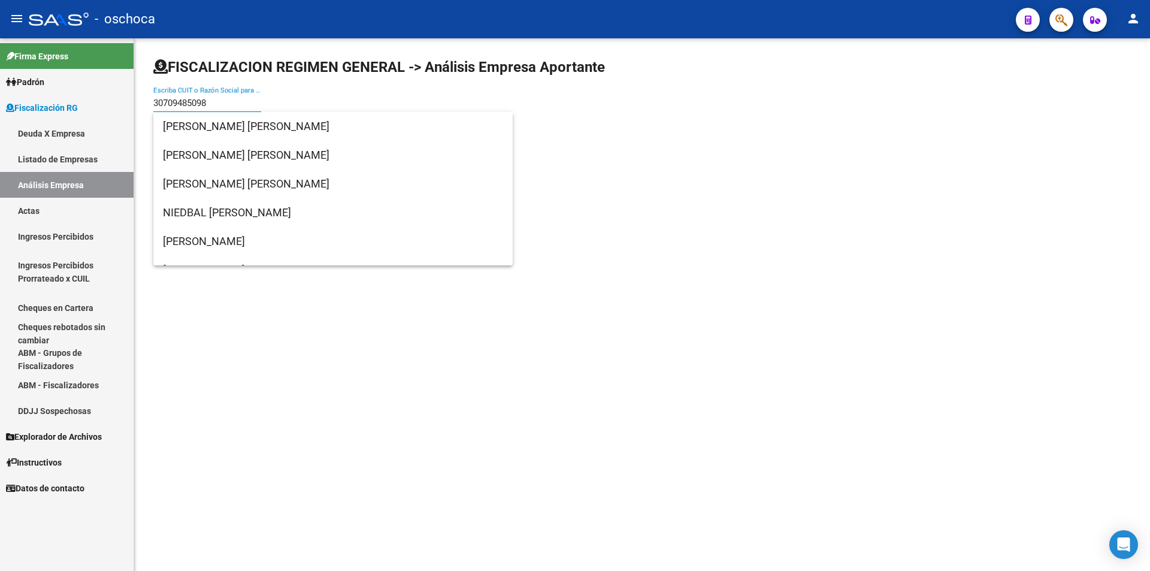
type input "30709485098"
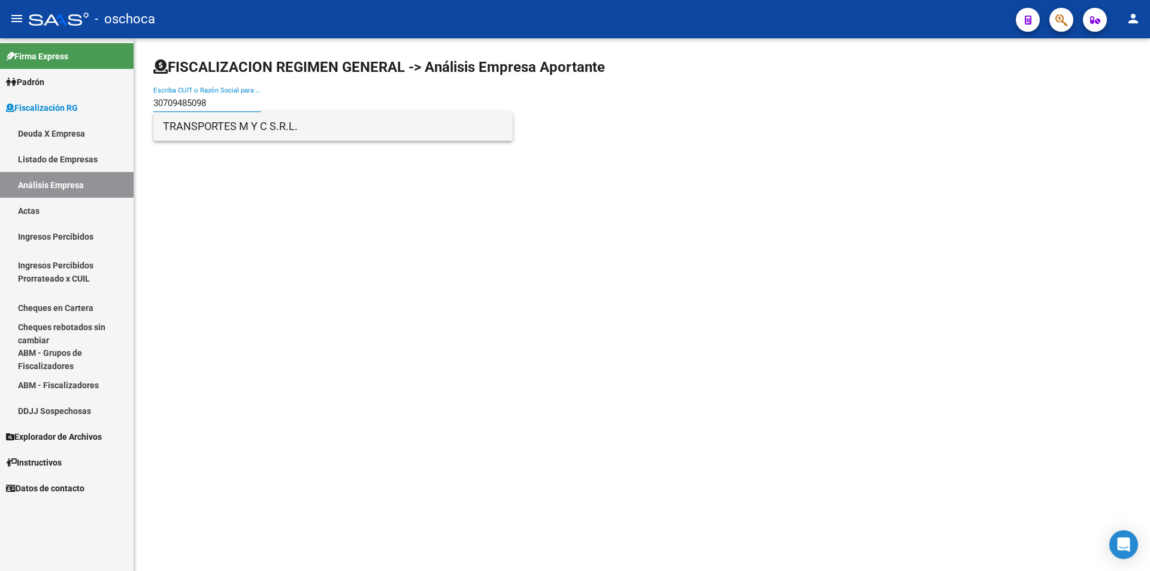
click at [172, 128] on span "TRANSPORTES M Y C S.R.L." at bounding box center [333, 126] width 340 height 29
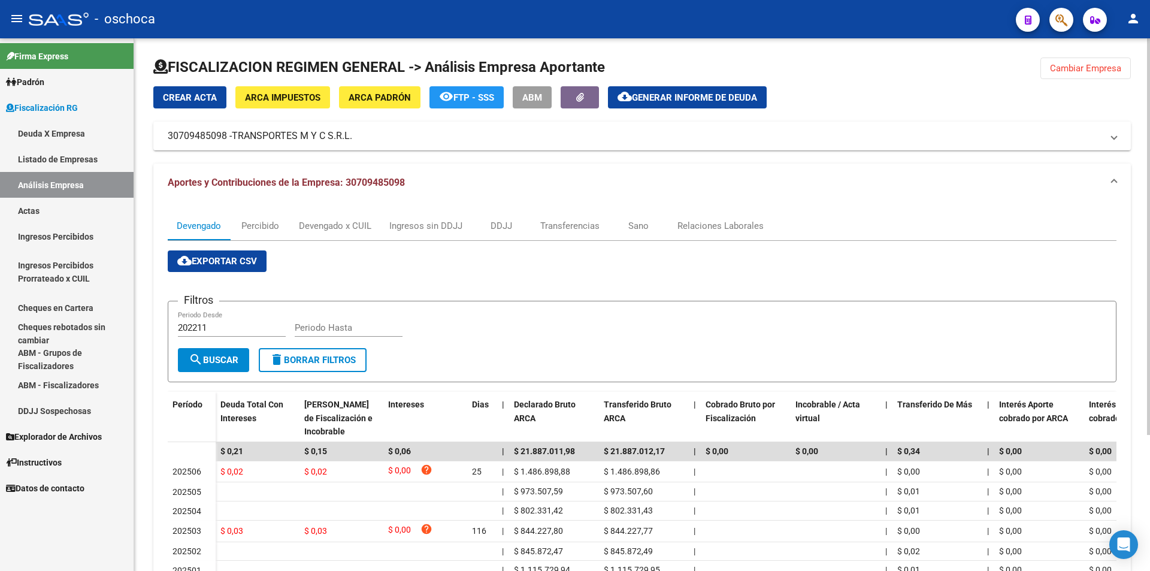
click at [1087, 71] on span "Cambiar Empresa" at bounding box center [1085, 68] width 71 height 11
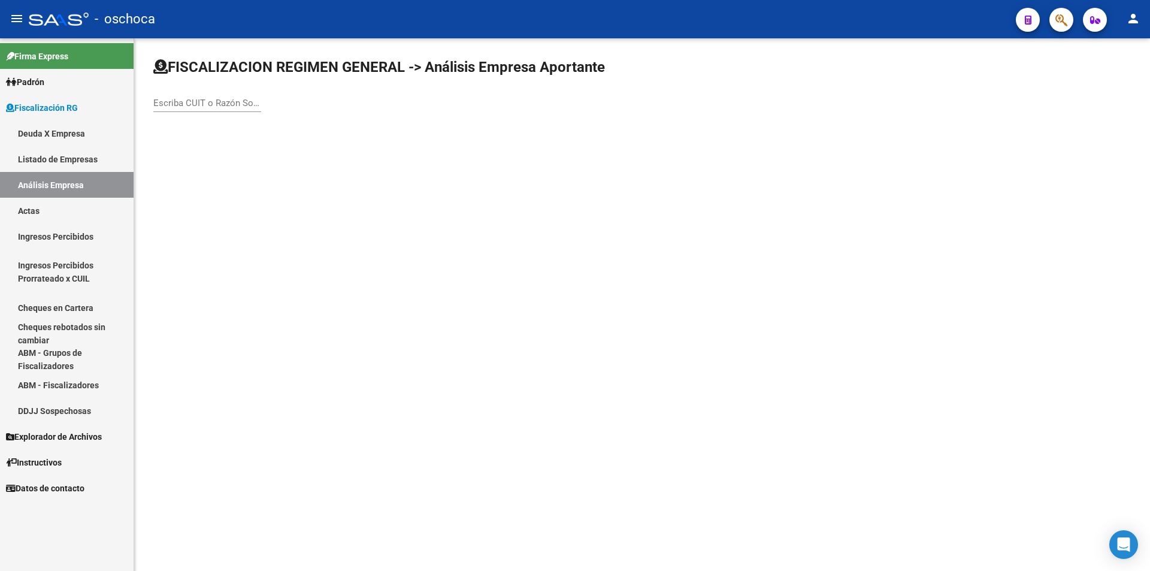
click at [217, 110] on div "Escriba CUIT o Razón Social para buscar" at bounding box center [207, 99] width 108 height 26
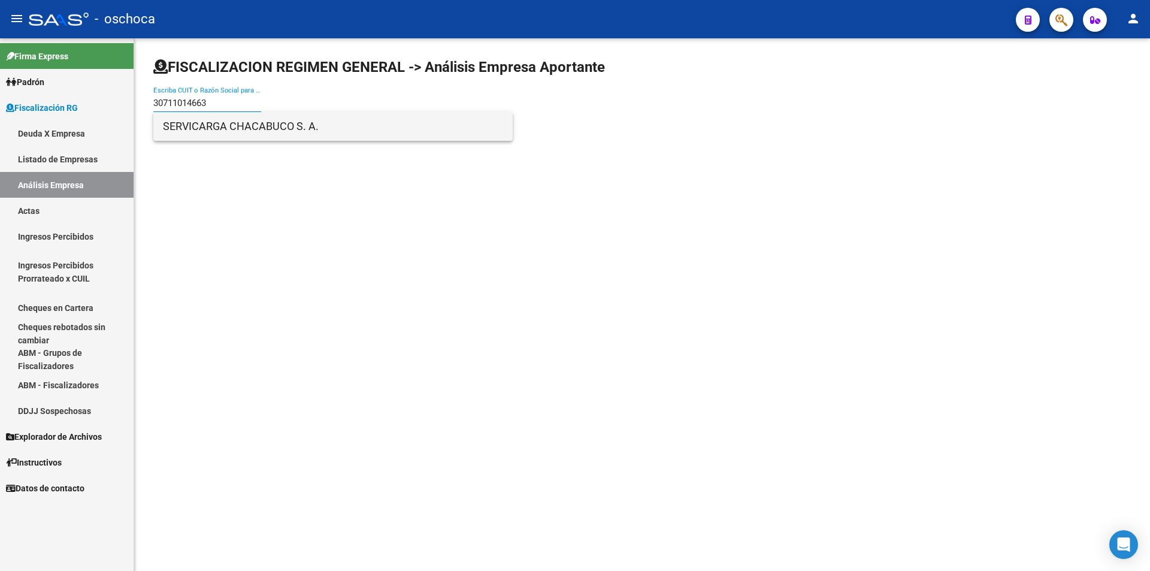
type input "30711014663"
click at [220, 126] on span "SERVICARGA CHACABUCO S. A." at bounding box center [333, 126] width 340 height 29
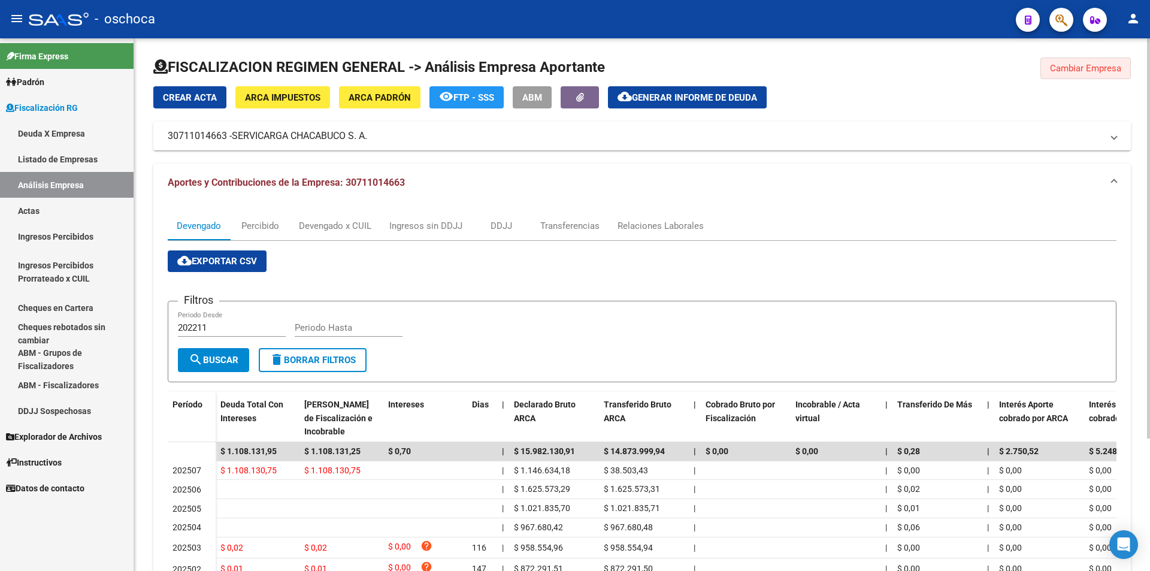
click at [1090, 67] on span "Cambiar Empresa" at bounding box center [1085, 68] width 71 height 11
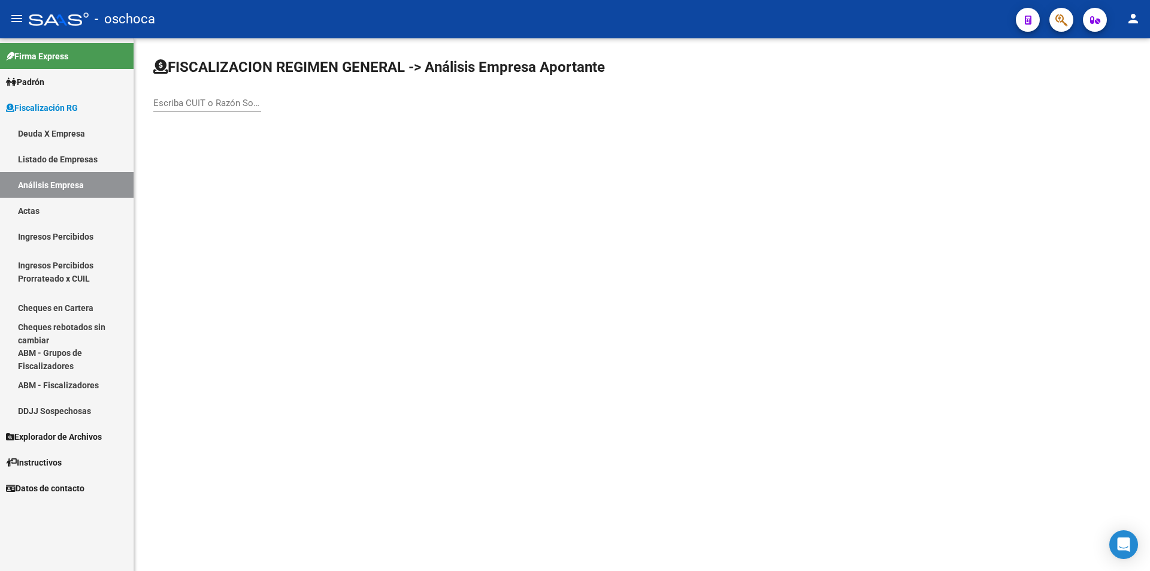
click at [206, 107] on input "Escriba CUIT o Razón Social para buscar" at bounding box center [207, 103] width 108 height 11
type input "30667347854"
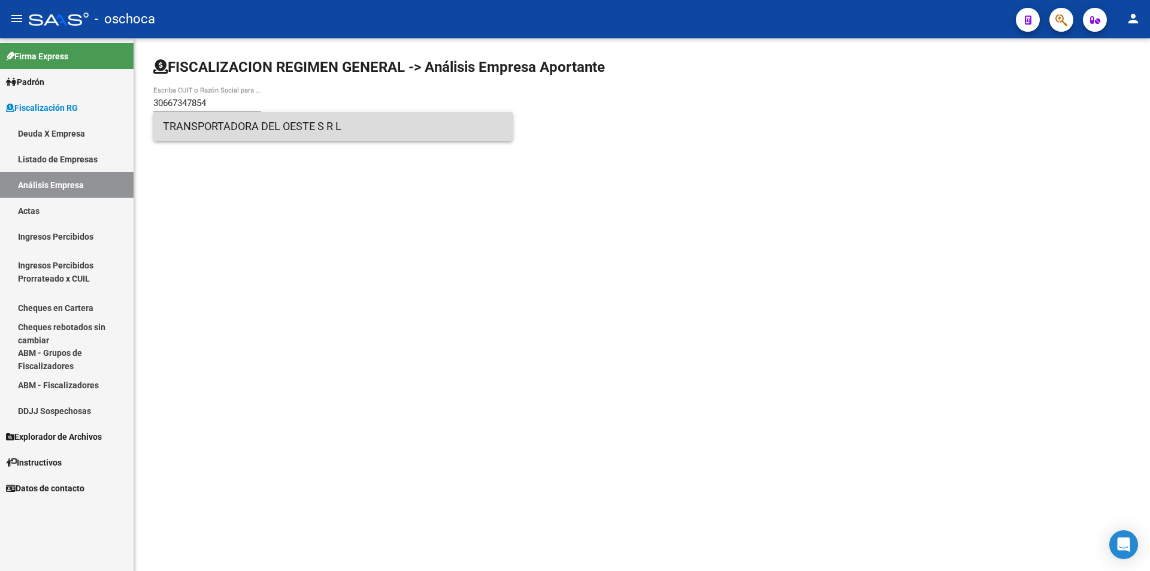
click at [323, 130] on span "TRANSPORTADORA DEL OESTE S R L" at bounding box center [333, 126] width 340 height 29
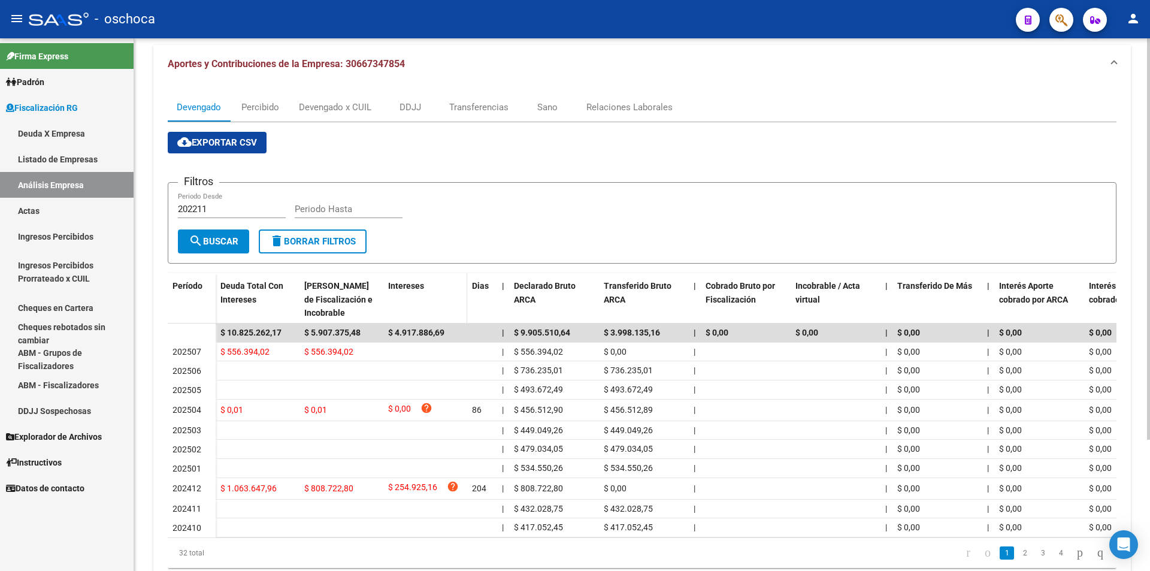
scroll to position [120, 0]
click at [1075, 558] on icon "go to next page" at bounding box center [1080, 551] width 10 height 14
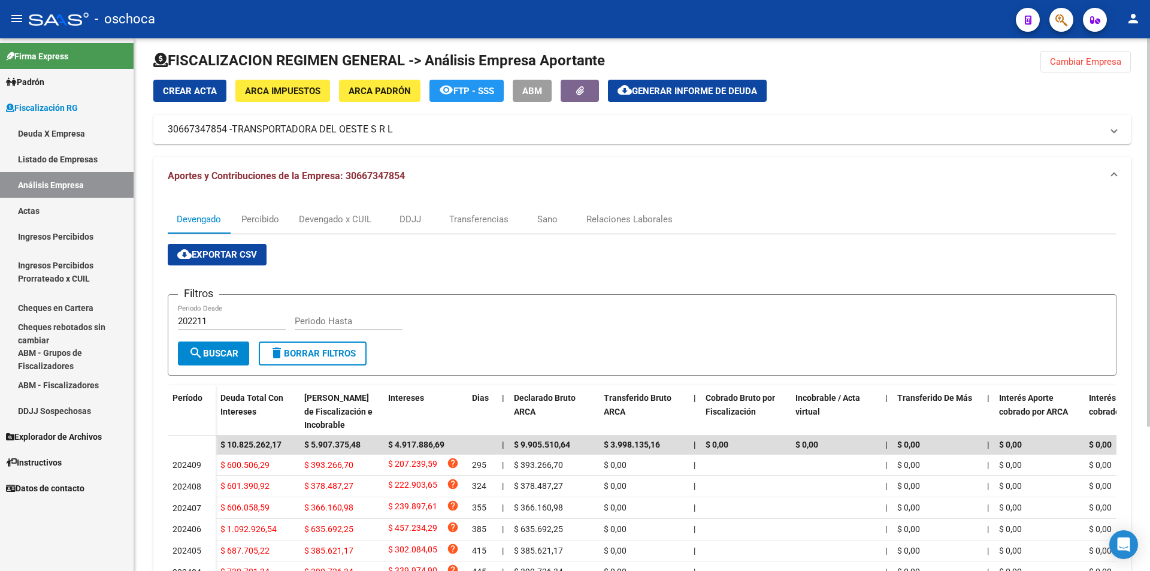
scroll to position [0, 0]
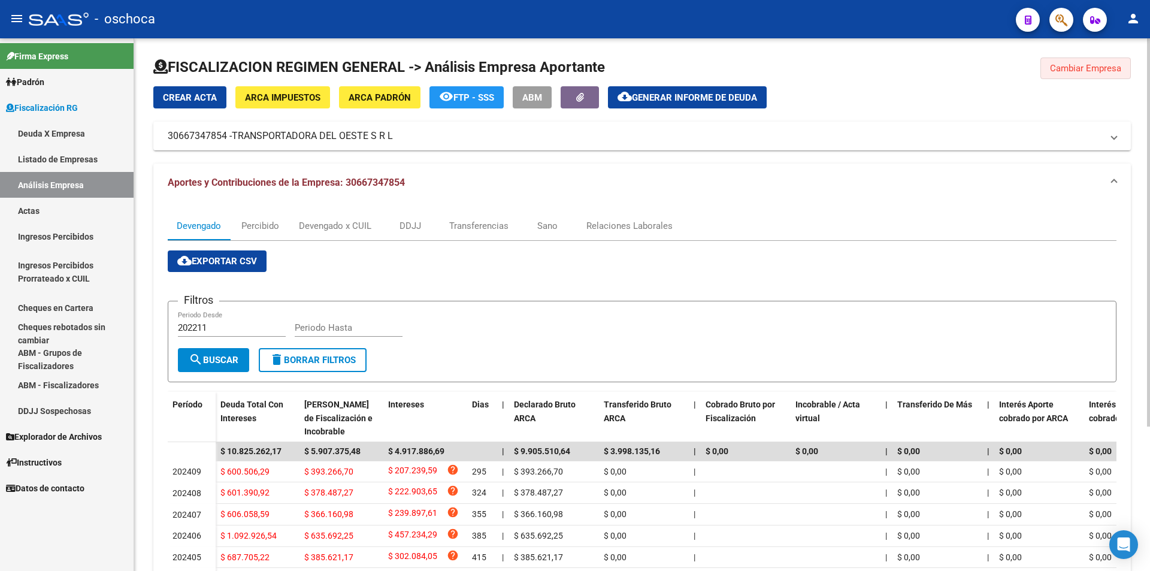
click at [1079, 72] on span "Cambiar Empresa" at bounding box center [1085, 68] width 71 height 11
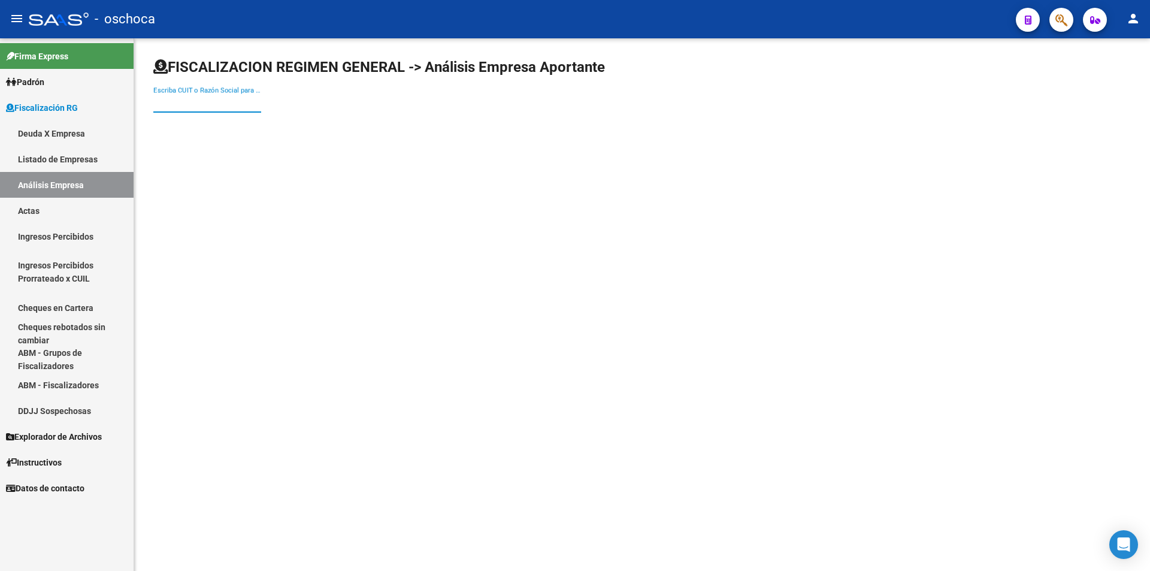
click at [175, 107] on input "Escriba CUIT o Razón Social para buscar" at bounding box center [207, 103] width 108 height 11
type input "30707350217"
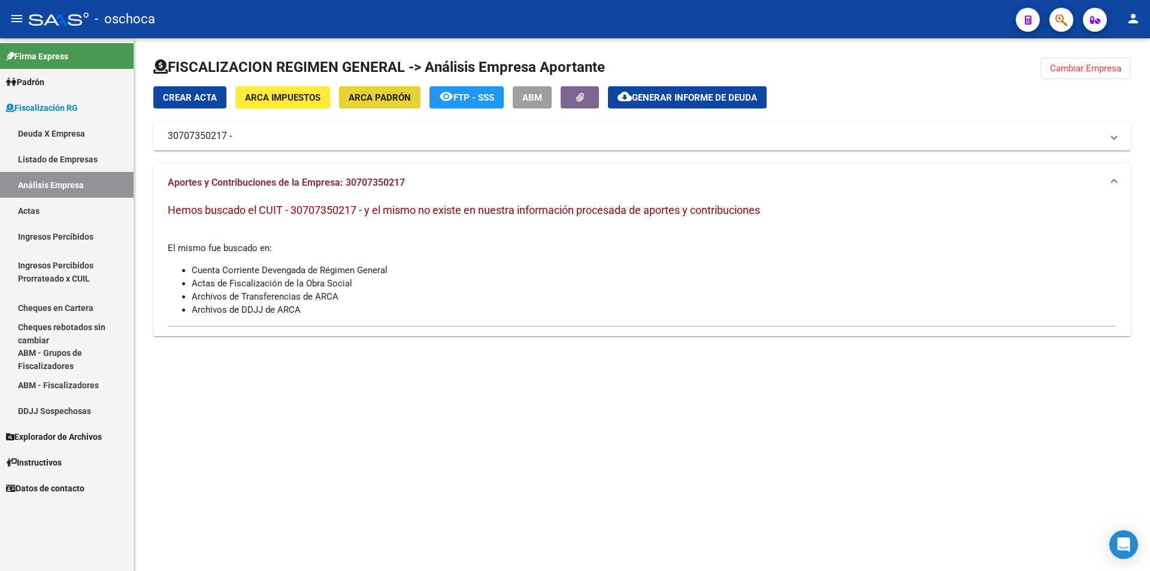
click at [401, 102] on span "ARCA Padrón" at bounding box center [379, 97] width 62 height 11
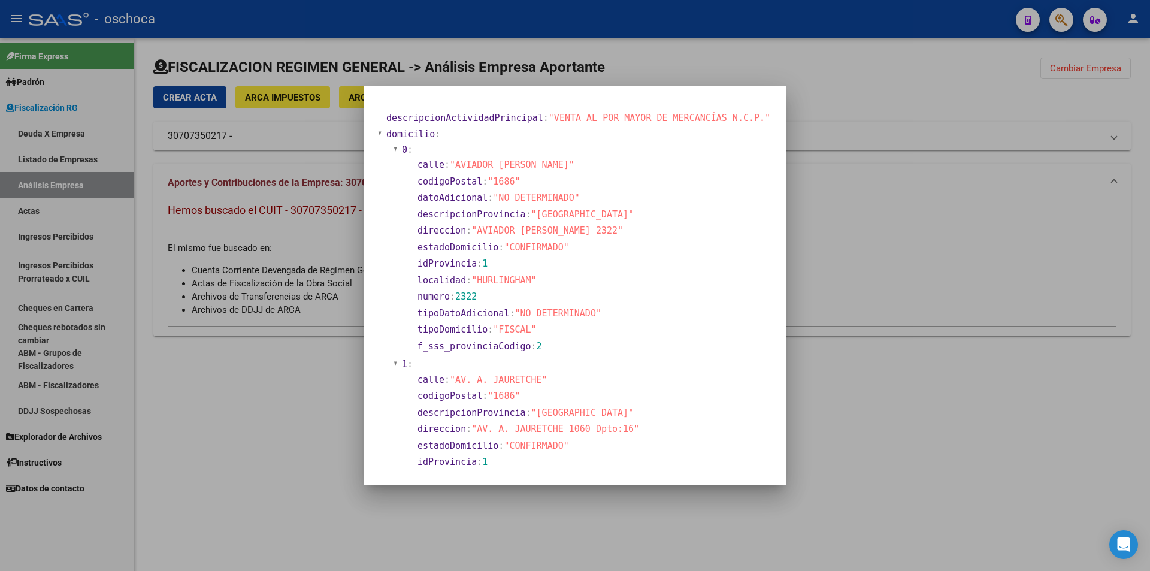
click at [1065, 190] on div at bounding box center [575, 285] width 1150 height 571
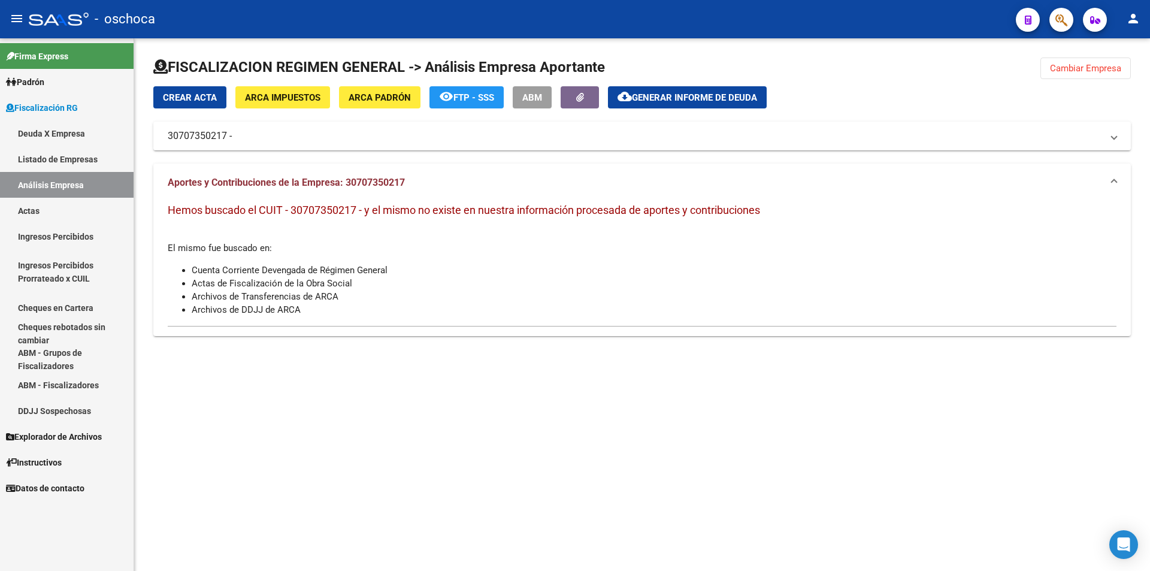
drag, startPoint x: 1094, startPoint y: 66, endPoint x: 1010, endPoint y: 79, distance: 85.4
click at [1093, 66] on span "Cambiar Empresa" at bounding box center [1085, 68] width 71 height 11
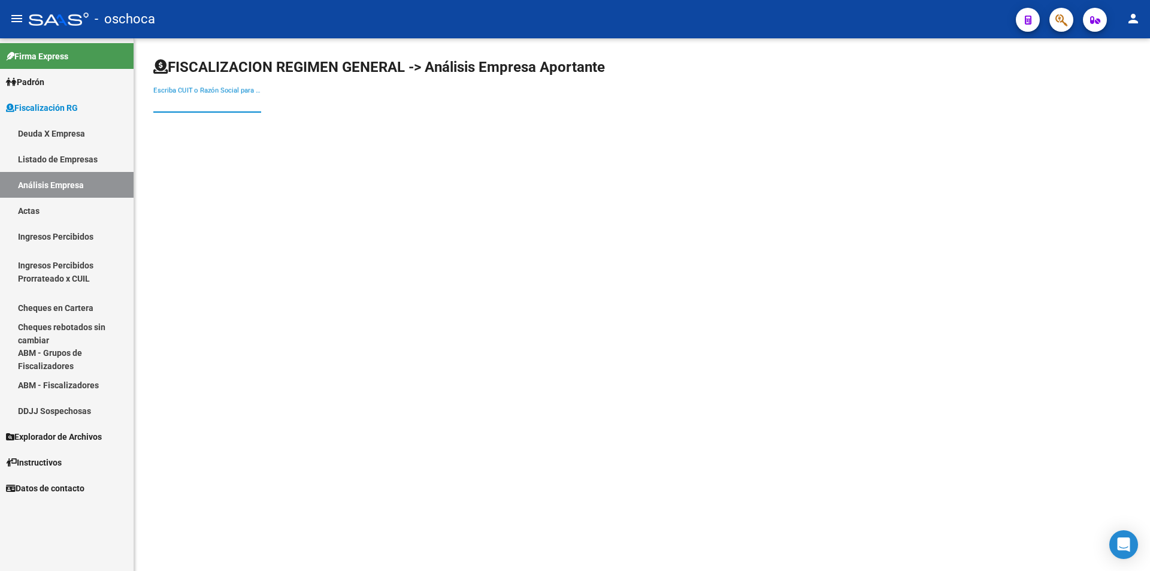
click at [186, 98] on input "Escriba CUIT o Razón Social para buscar" at bounding box center [207, 103] width 108 height 11
type input "30696509766"
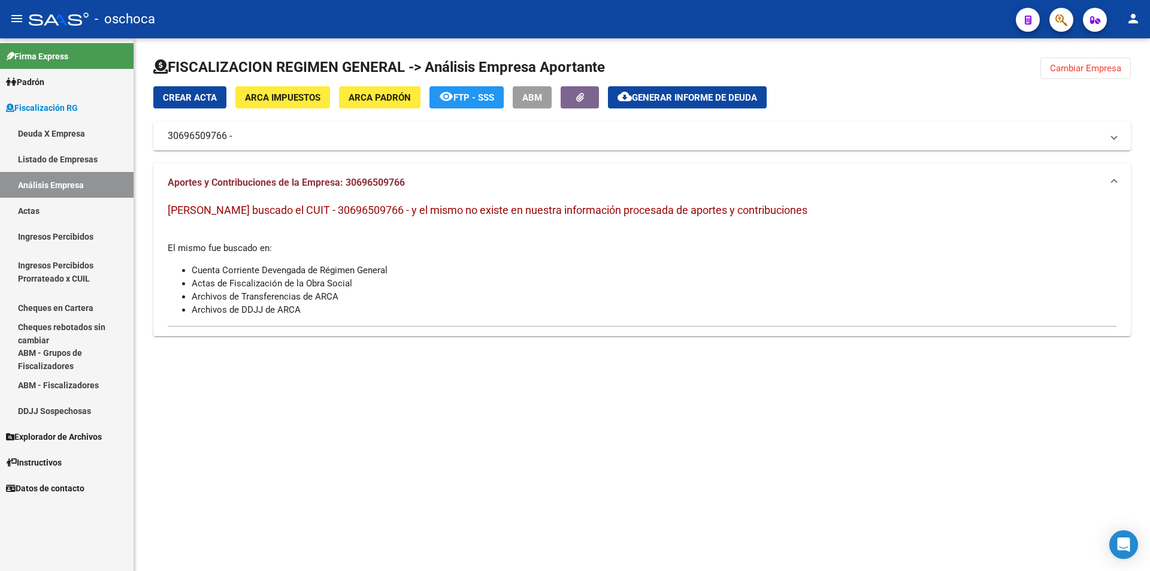
click at [395, 98] on span "ARCA Padrón" at bounding box center [379, 97] width 62 height 11
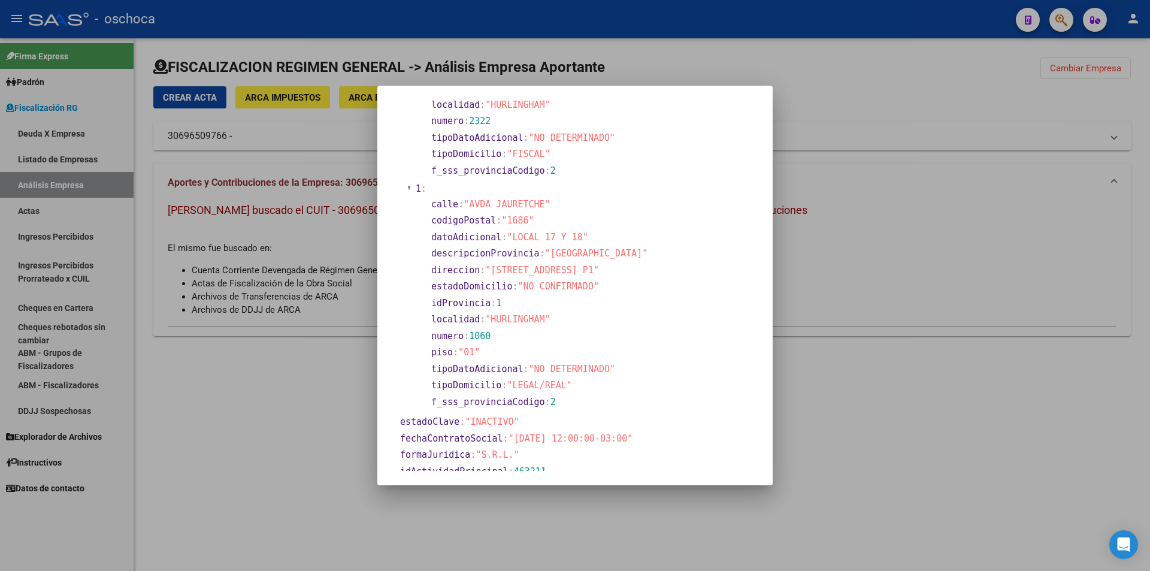
scroll to position [120, 0]
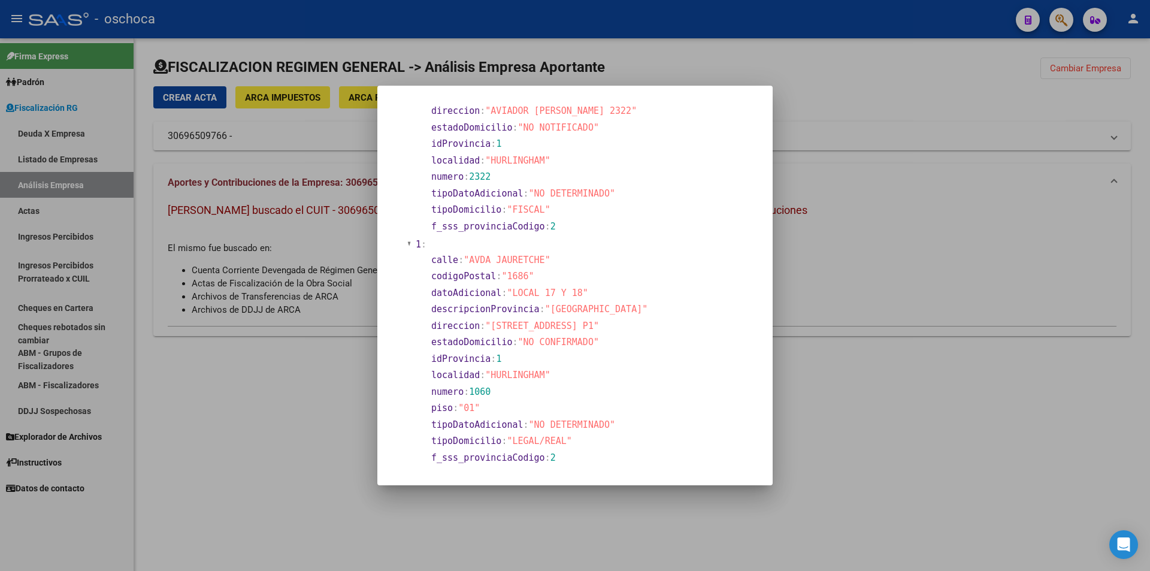
click at [994, 96] on div at bounding box center [575, 285] width 1150 height 571
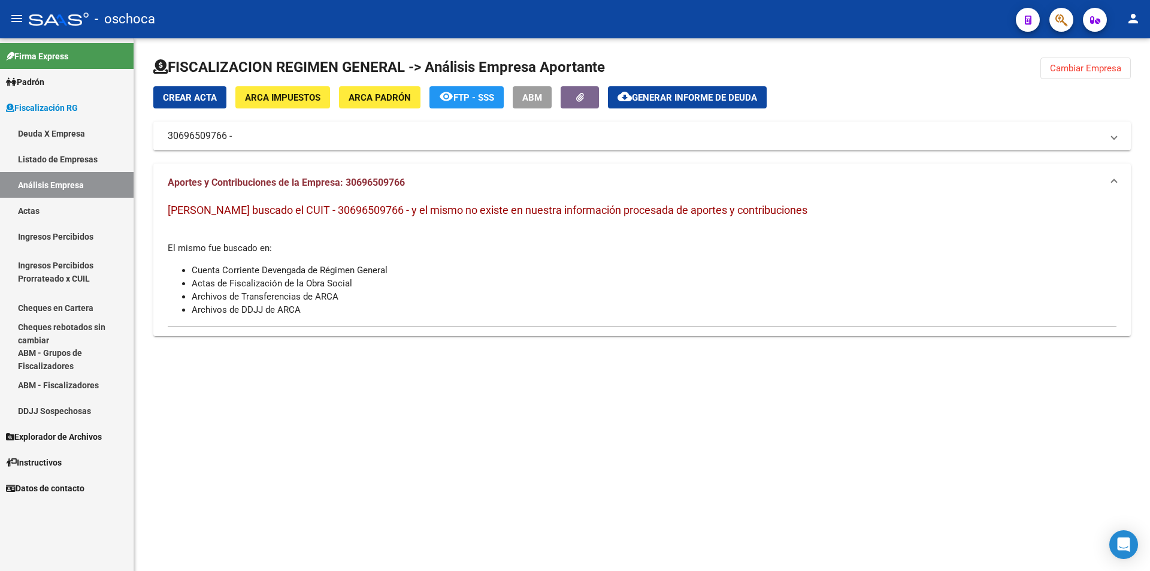
click at [1059, 69] on span "Cambiar Empresa" at bounding box center [1085, 68] width 71 height 11
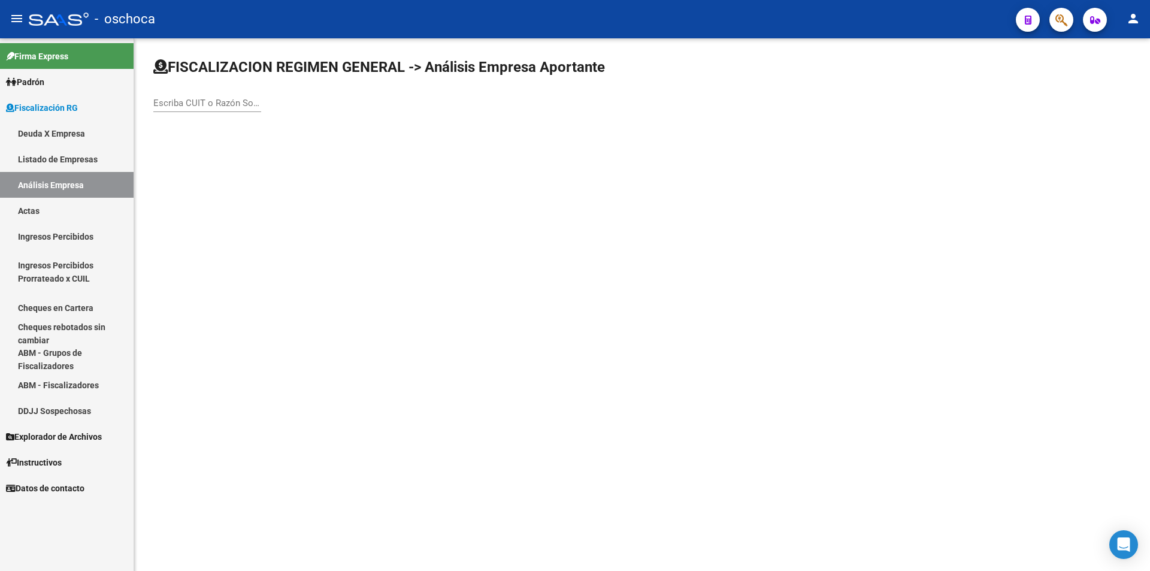
drag, startPoint x: 201, startPoint y: 107, endPoint x: 220, endPoint y: 104, distance: 19.9
click at [202, 105] on input "Escriba CUIT o Razón Social para buscar" at bounding box center [207, 103] width 108 height 11
type input "30712036954"
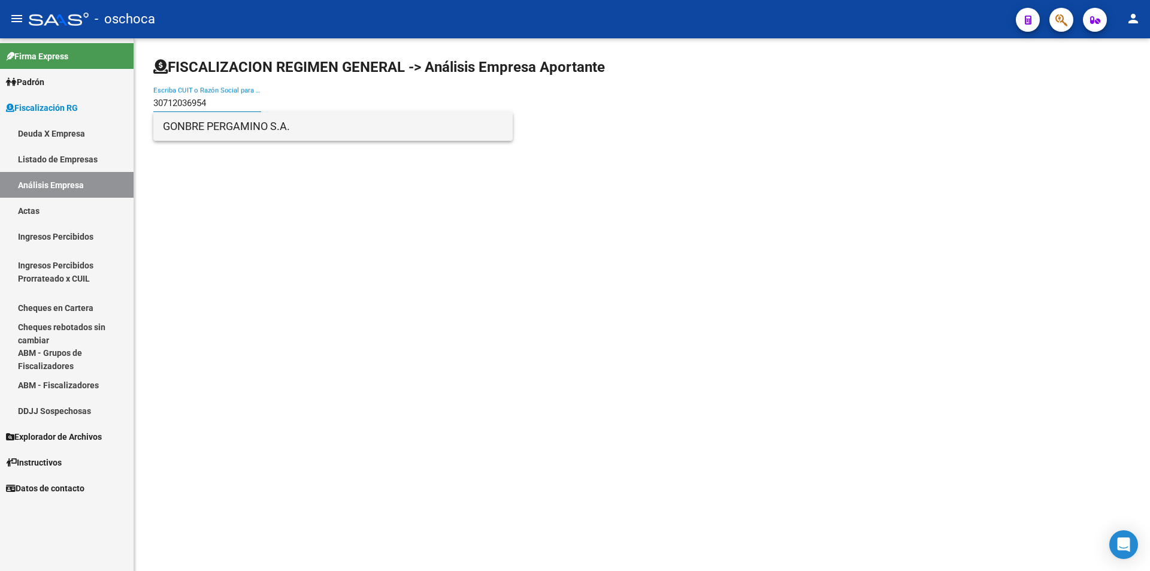
click at [272, 133] on span "GONBRE PERGAMINO S.A." at bounding box center [333, 126] width 340 height 29
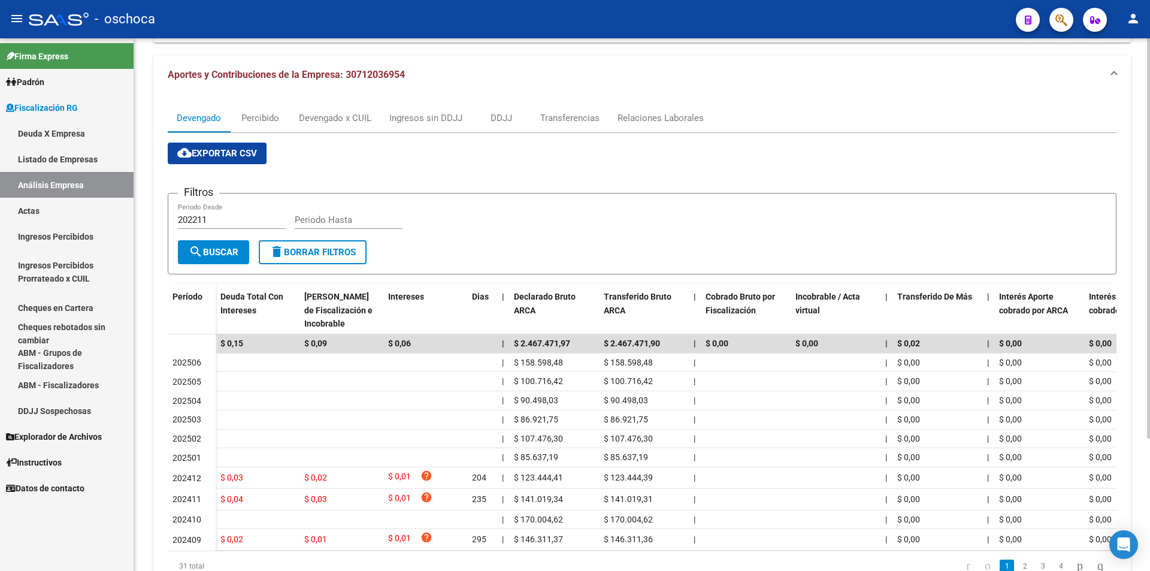
scroll to position [0, 0]
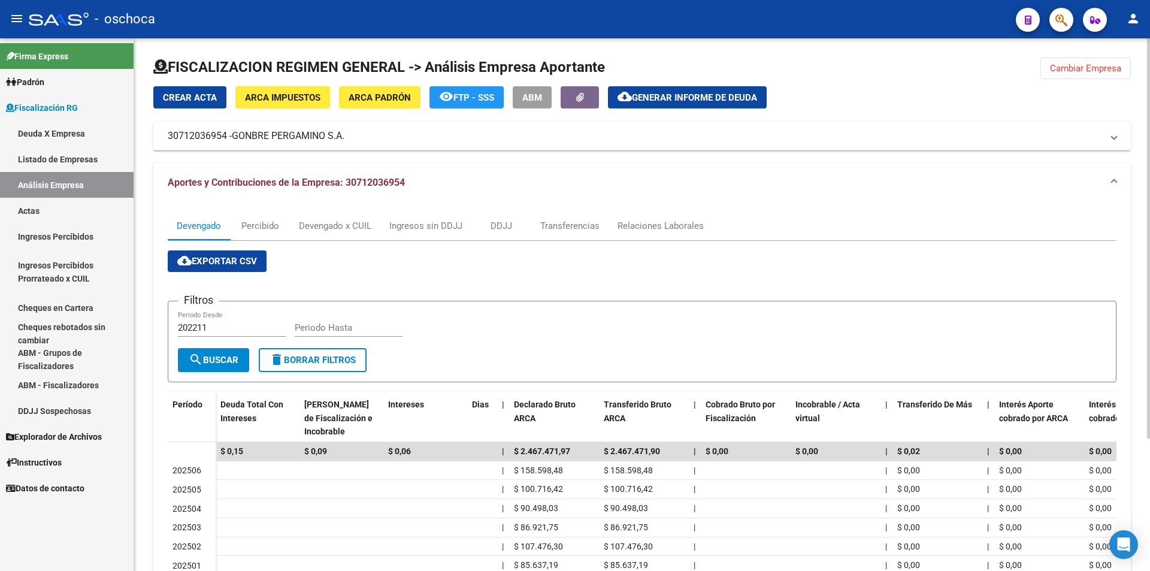
click at [1086, 73] on span "Cambiar Empresa" at bounding box center [1085, 68] width 71 height 11
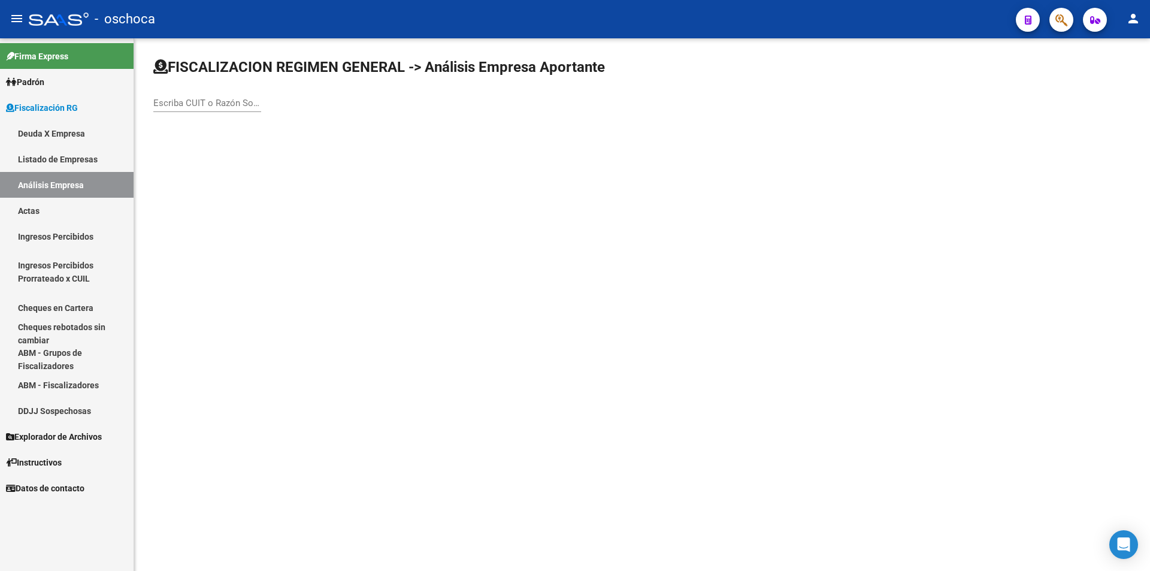
click at [213, 101] on input "Escriba CUIT o Razón Social para buscar" at bounding box center [207, 103] width 108 height 11
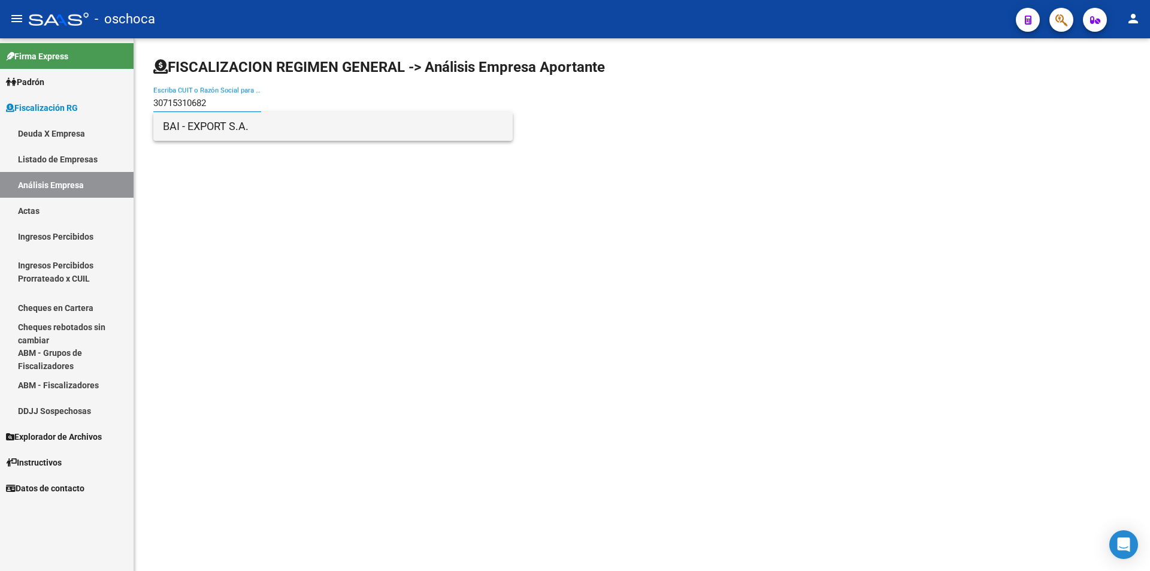
type input "30715310682"
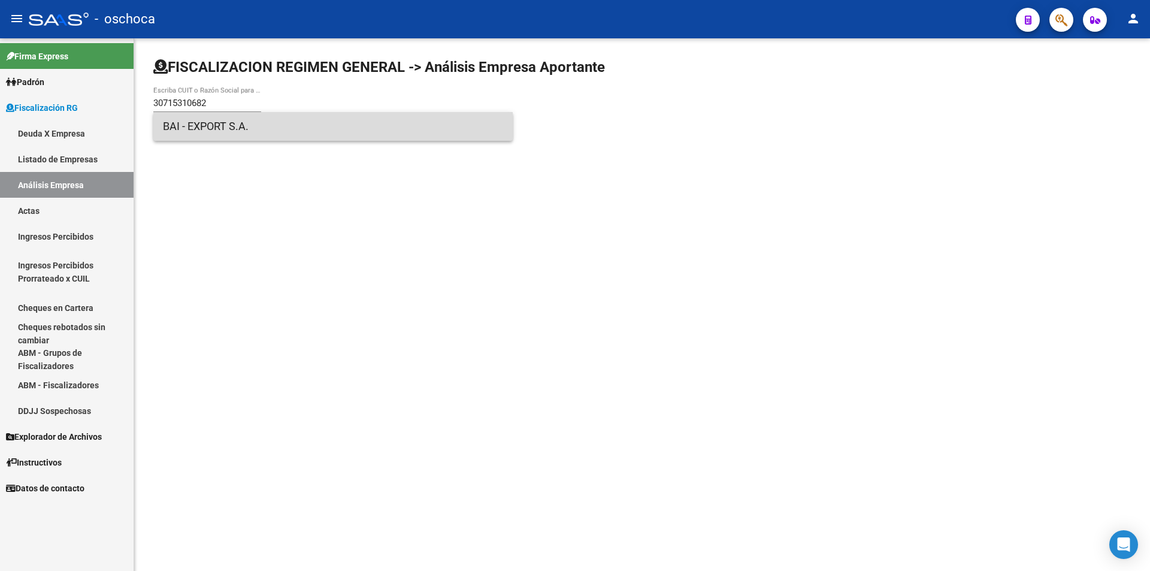
click at [212, 126] on span "BAI - EXPORT S.A." at bounding box center [333, 126] width 340 height 29
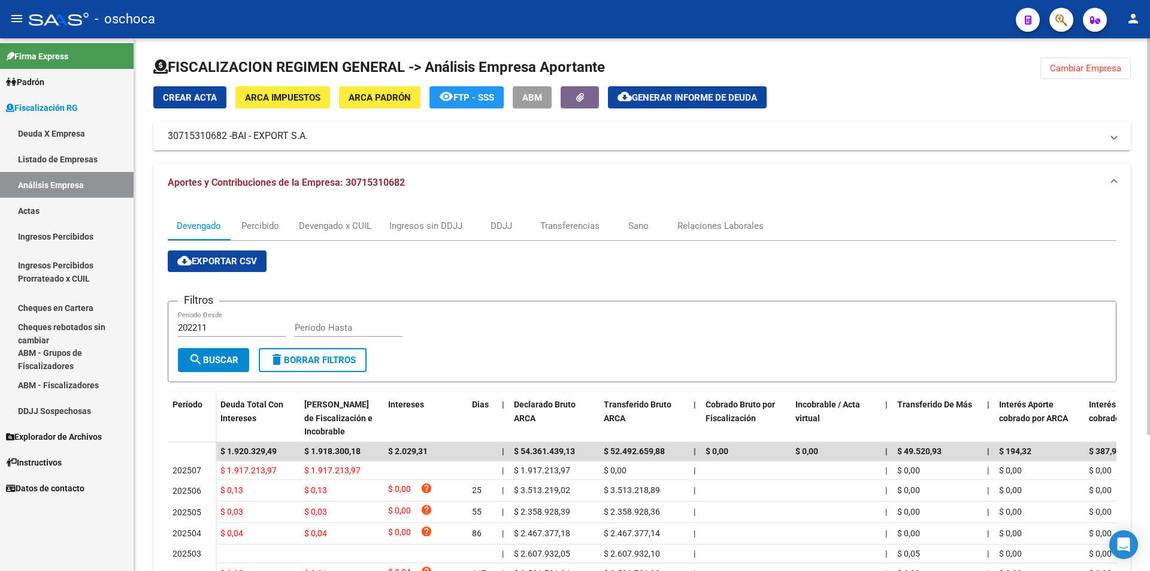
click at [1073, 64] on span "Cambiar Empresa" at bounding box center [1085, 68] width 71 height 11
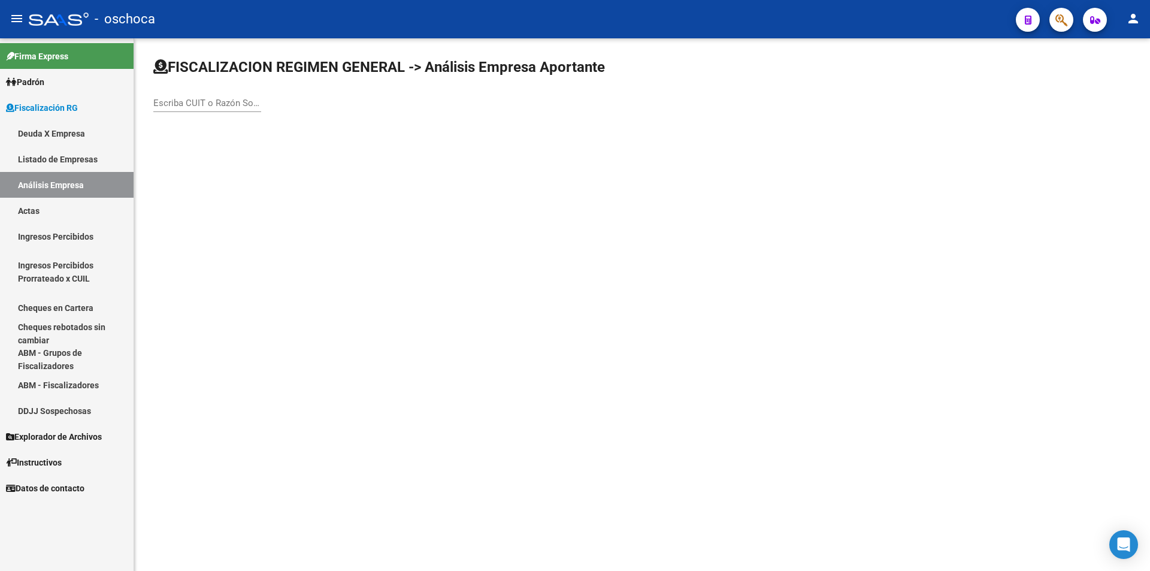
click at [169, 99] on input "Escriba CUIT o Razón Social para buscar" at bounding box center [207, 103] width 108 height 11
type input "30710422946"
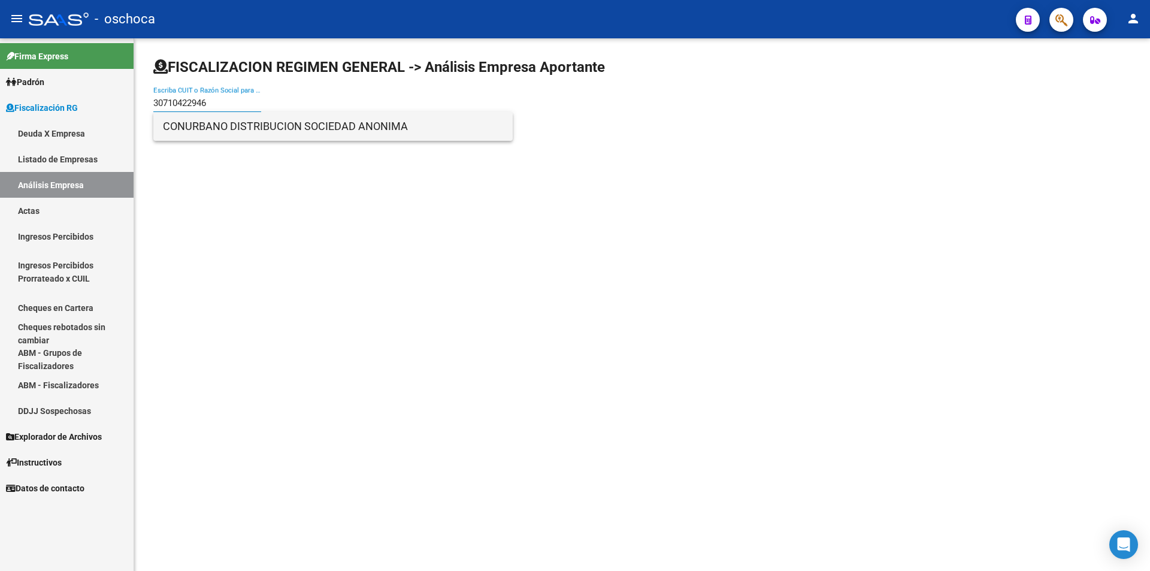
click at [347, 131] on span "CONURBANO DISTRIBUCION SOCIEDAD ANONIMA" at bounding box center [333, 126] width 340 height 29
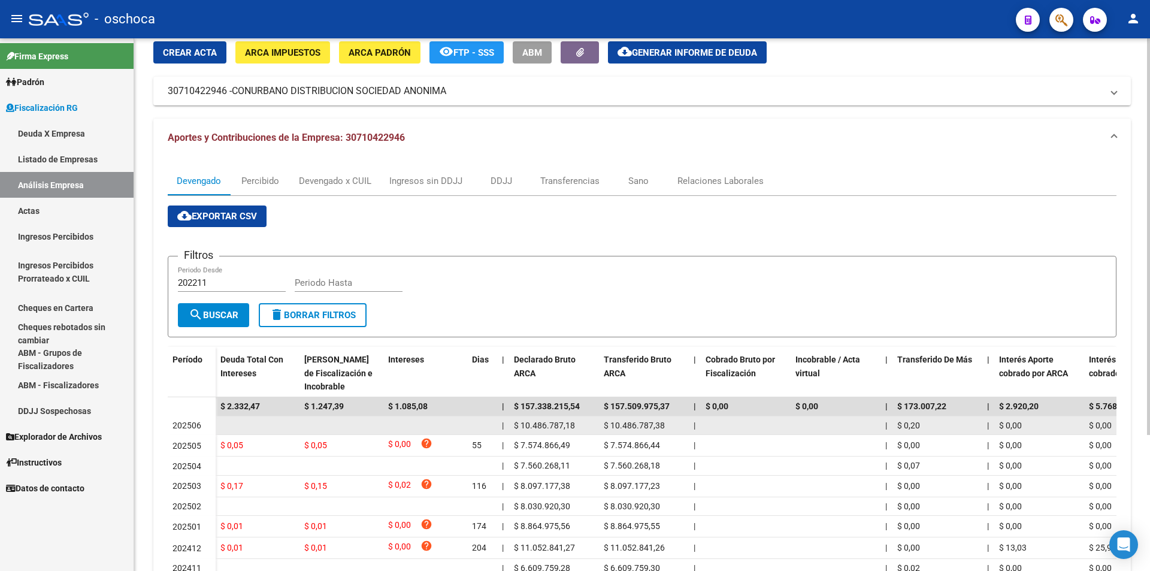
scroll to position [183, 0]
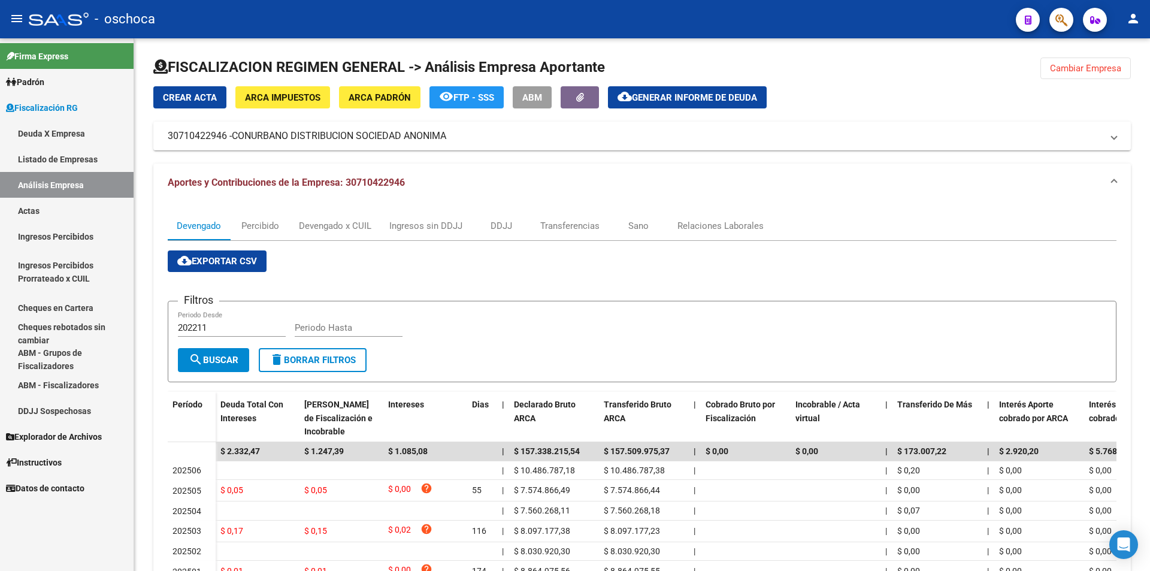
scroll to position [183, 0]
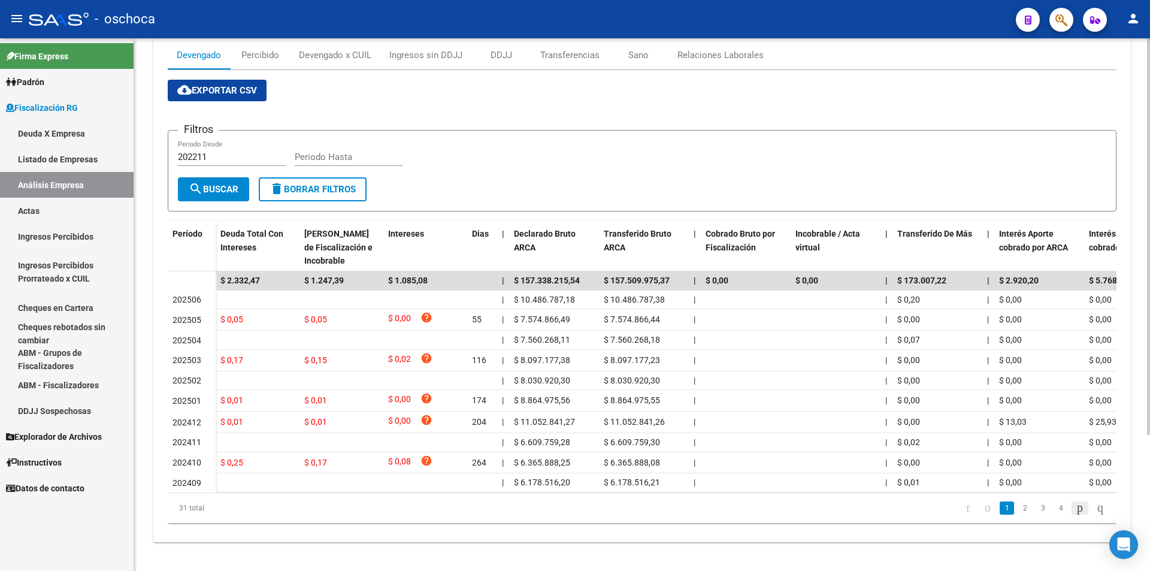
click at [1075, 507] on icon "go to next page" at bounding box center [1080, 507] width 10 height 14
